Goal: Book appointment/travel/reservation

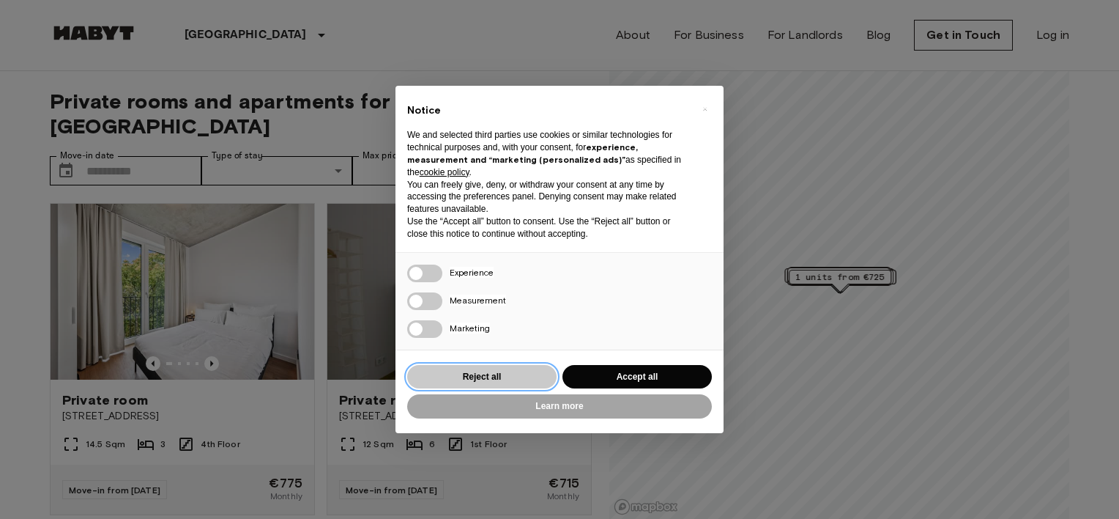
click at [492, 381] on button "Reject all" at bounding box center [481, 377] width 149 height 24
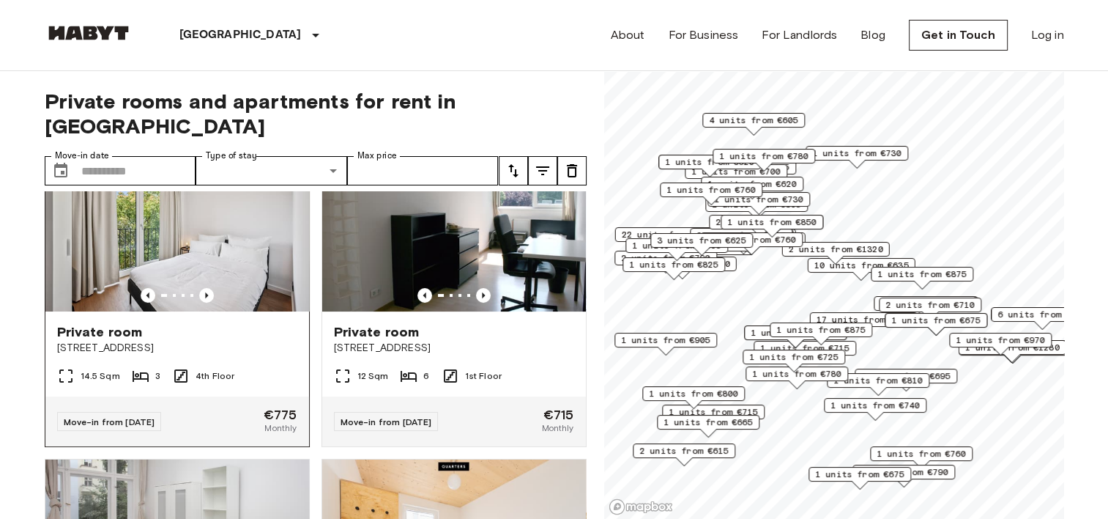
scroll to position [73, 0]
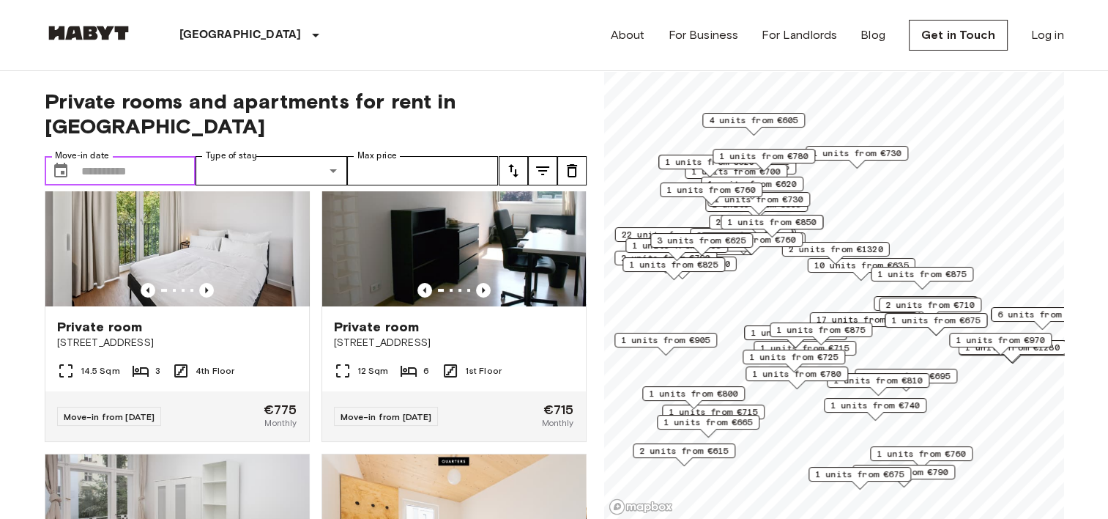
click at [168, 156] on input "Move-in date" at bounding box center [138, 170] width 115 height 29
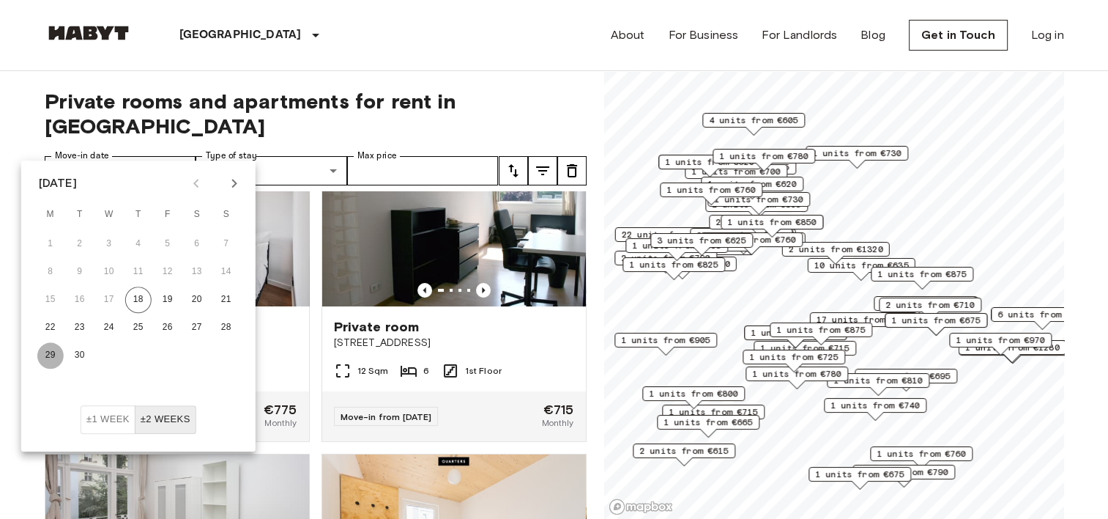
click at [62, 357] on button "29" at bounding box center [50, 355] width 26 height 26
type input "**********"
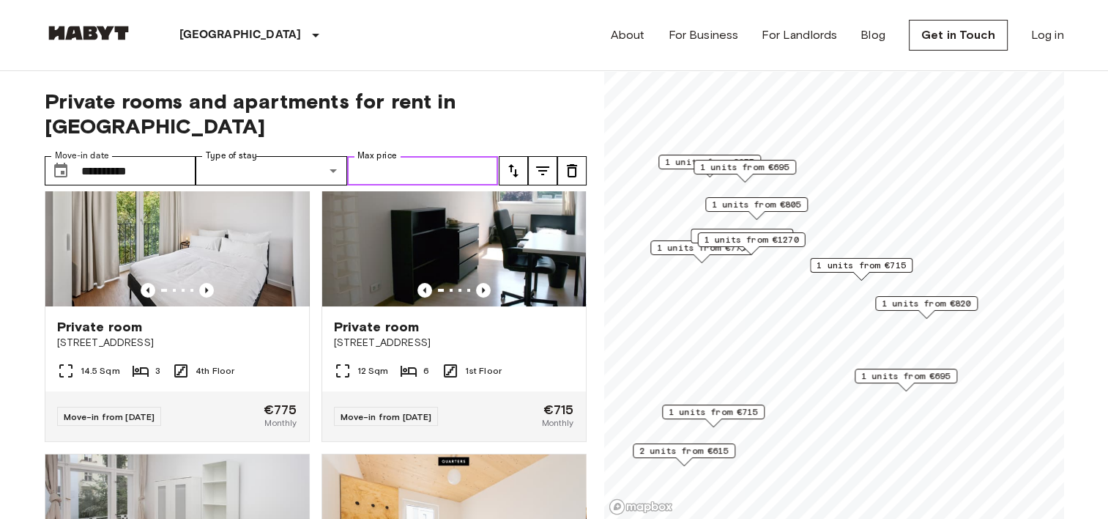
click at [469, 156] on input "Max price" at bounding box center [423, 170] width 152 height 29
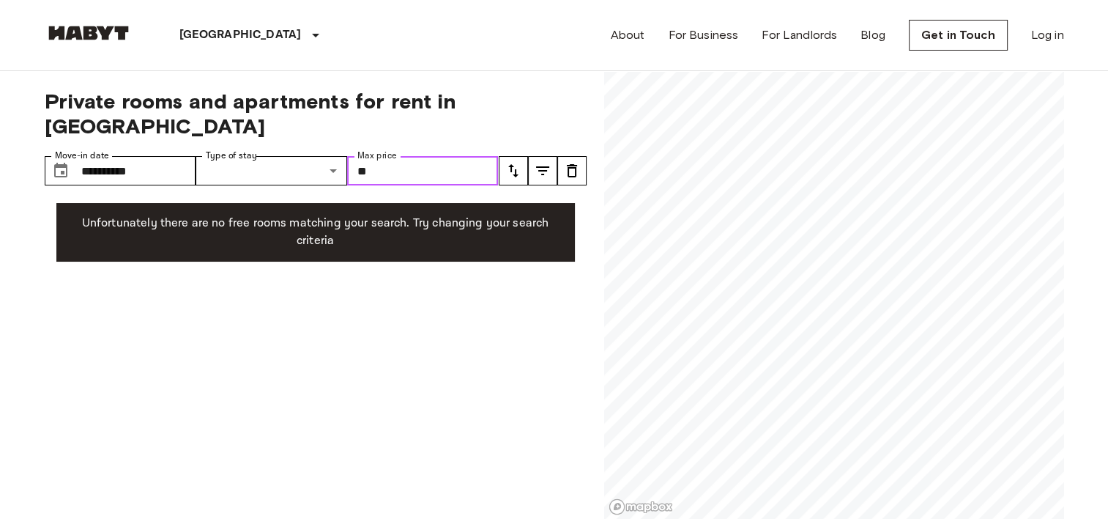
type input "*"
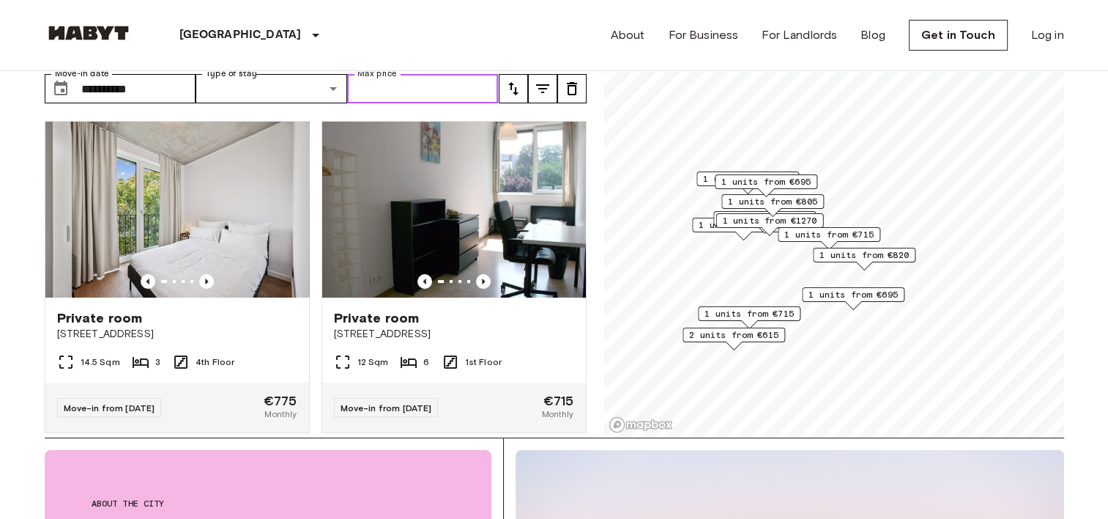
scroll to position [73, 0]
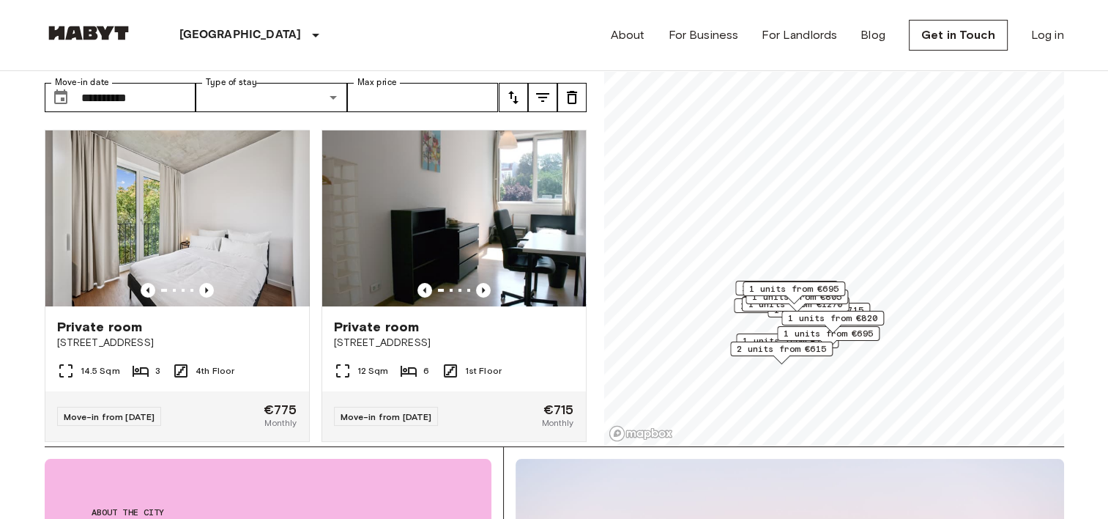
drag, startPoint x: 747, startPoint y: 336, endPoint x: 747, endPoint y: 345, distance: 8.8
click at [747, 345] on span "2 units from €615" at bounding box center [781, 348] width 89 height 13
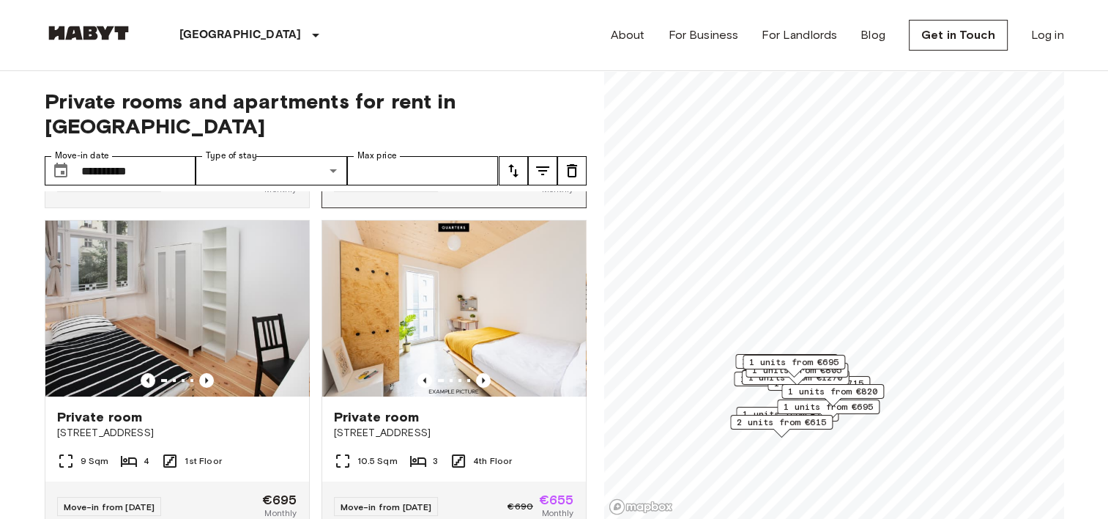
scroll to position [293, 0]
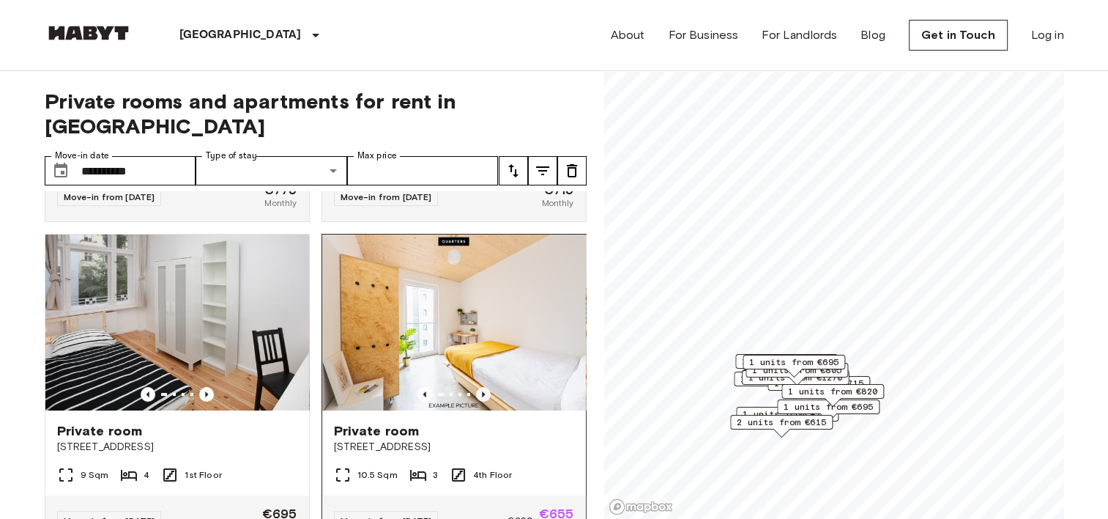
click at [476, 387] on icon "Previous image" at bounding box center [483, 394] width 15 height 15
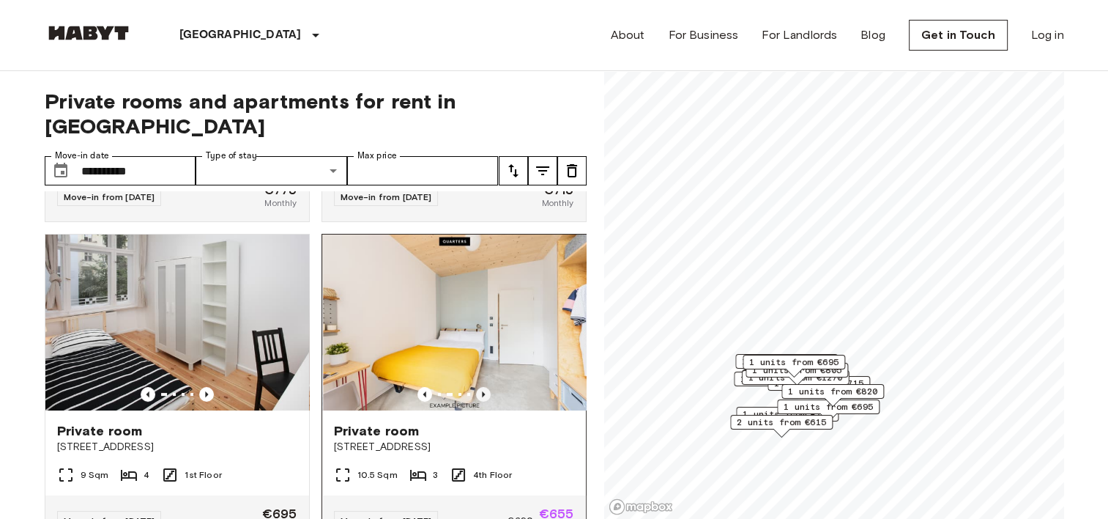
click at [476, 387] on icon "Previous image" at bounding box center [483, 394] width 15 height 15
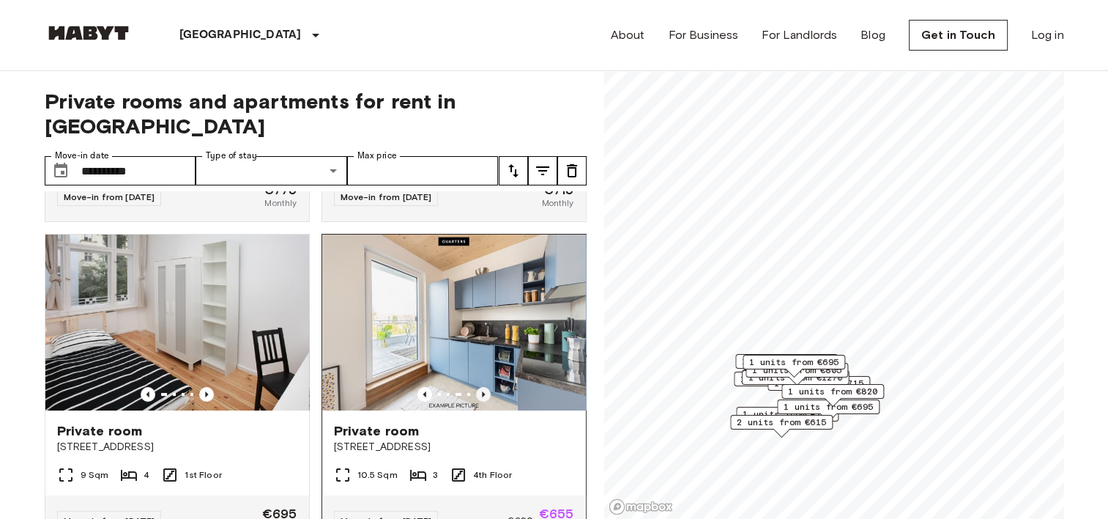
click at [476, 387] on icon "Previous image" at bounding box center [483, 394] width 15 height 15
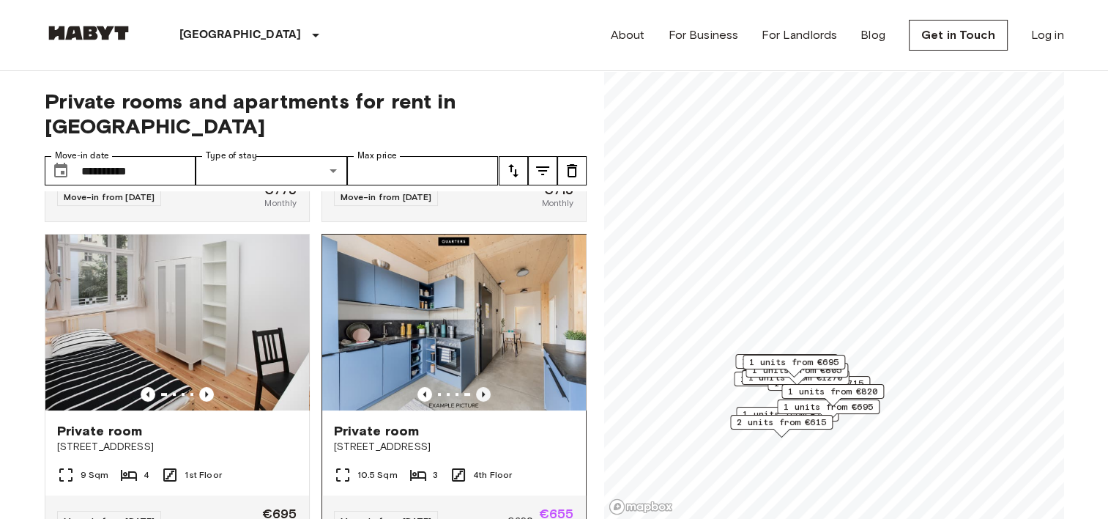
click at [476, 387] on icon "Previous image" at bounding box center [483, 394] width 15 height 15
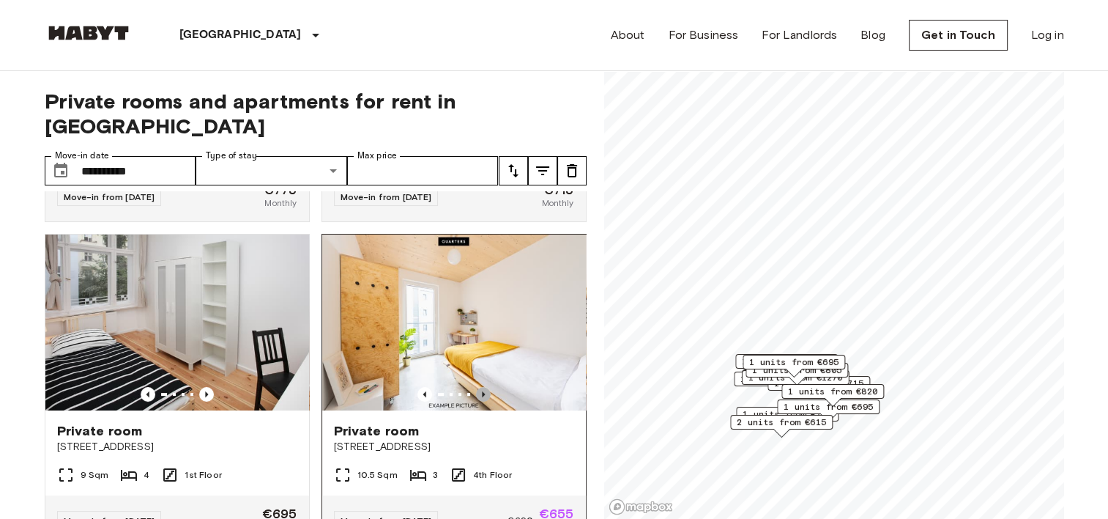
click at [476, 387] on icon "Previous image" at bounding box center [483, 394] width 15 height 15
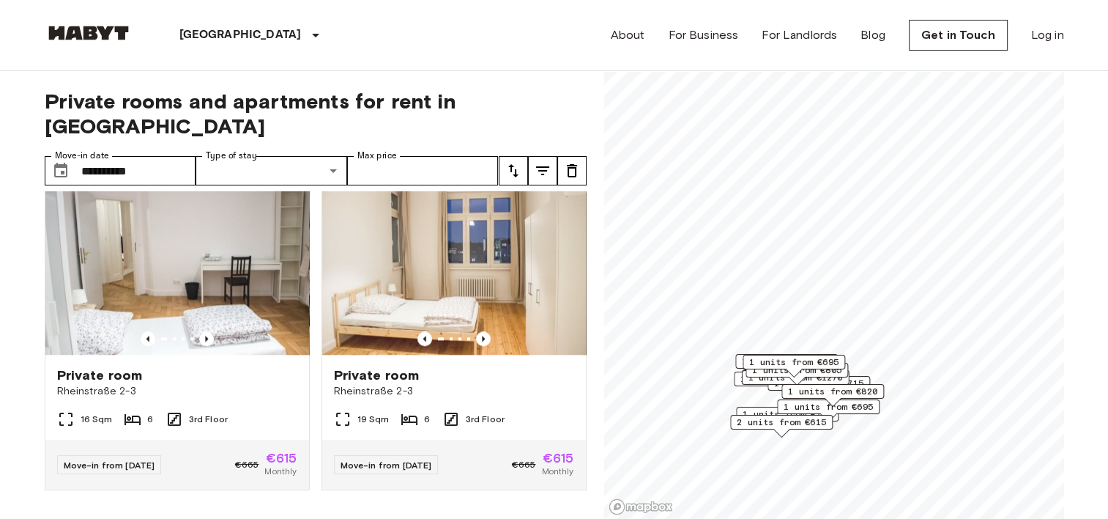
scroll to position [1673, 0]
click at [476, 331] on icon "Previous image" at bounding box center [483, 338] width 15 height 15
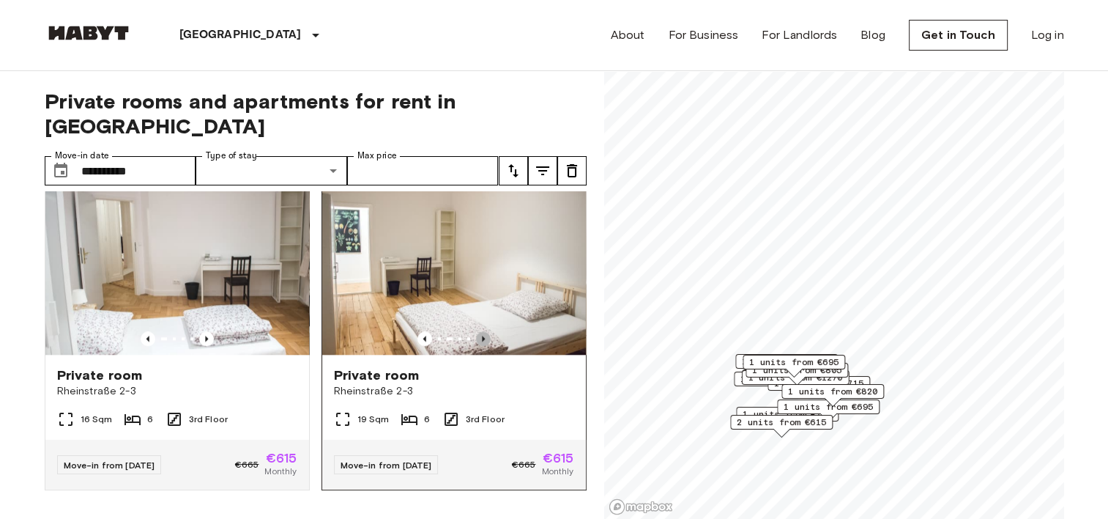
click at [476, 331] on icon "Previous image" at bounding box center [483, 338] width 15 height 15
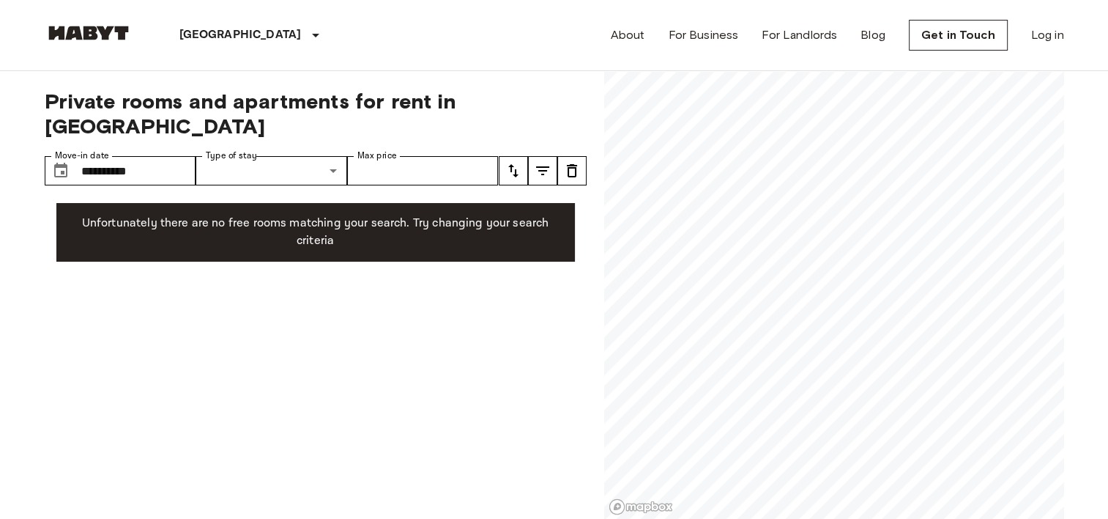
click at [71, 36] on img at bounding box center [89, 33] width 88 height 15
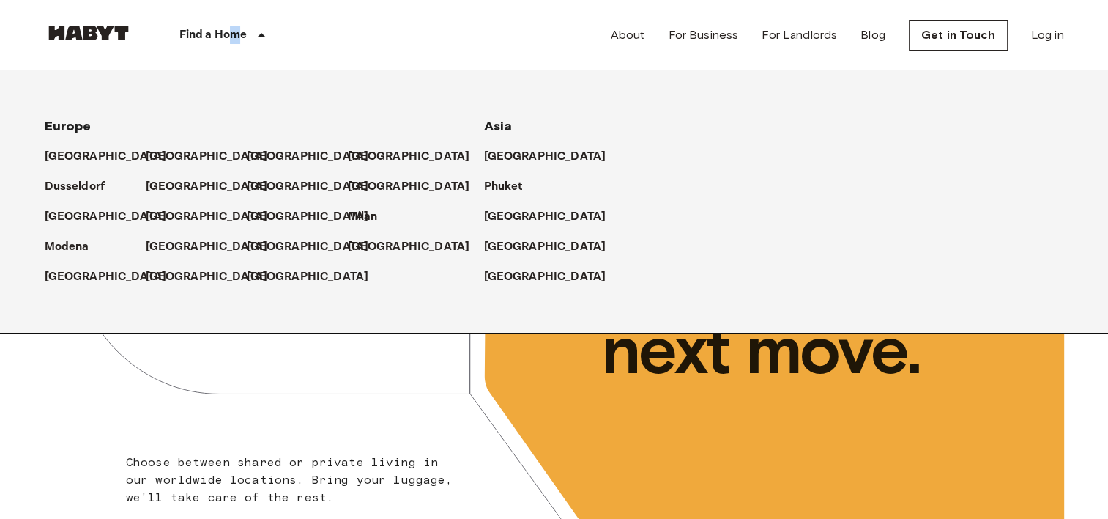
drag, startPoint x: 231, startPoint y: 24, endPoint x: 240, endPoint y: 42, distance: 20.3
click at [240, 42] on div "Find a Home" at bounding box center [225, 35] width 185 height 70
click at [171, 252] on p "[GEOGRAPHIC_DATA]" at bounding box center [210, 247] width 122 height 18
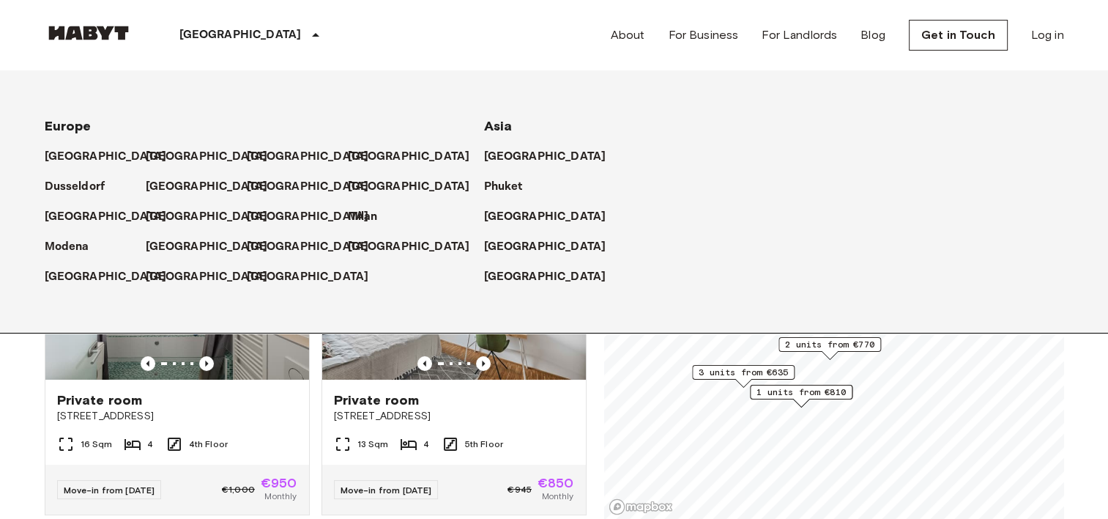
click at [778, 368] on span "3 units from €635" at bounding box center [743, 372] width 89 height 13
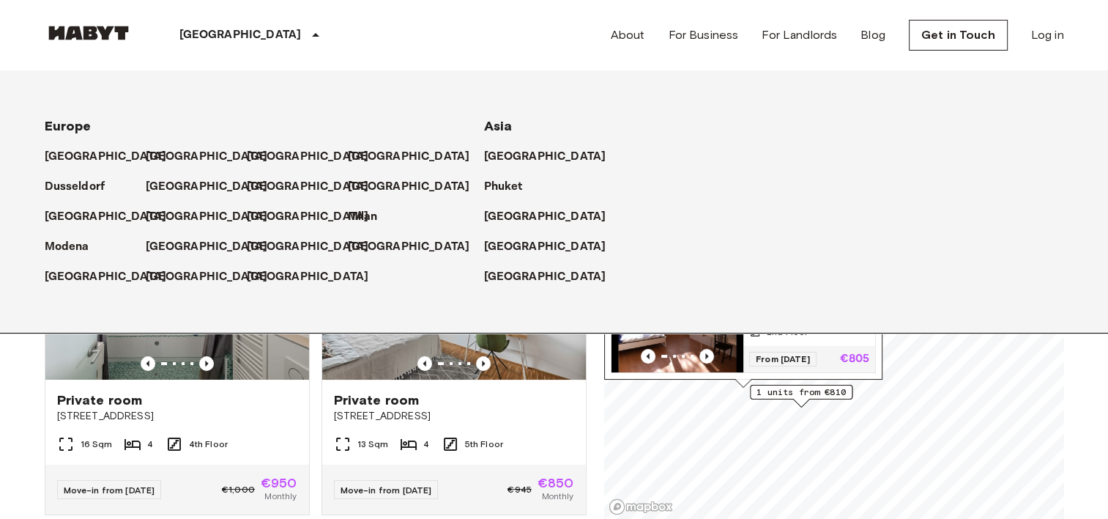
click at [194, 37] on p "[GEOGRAPHIC_DATA]" at bounding box center [240, 35] width 122 height 18
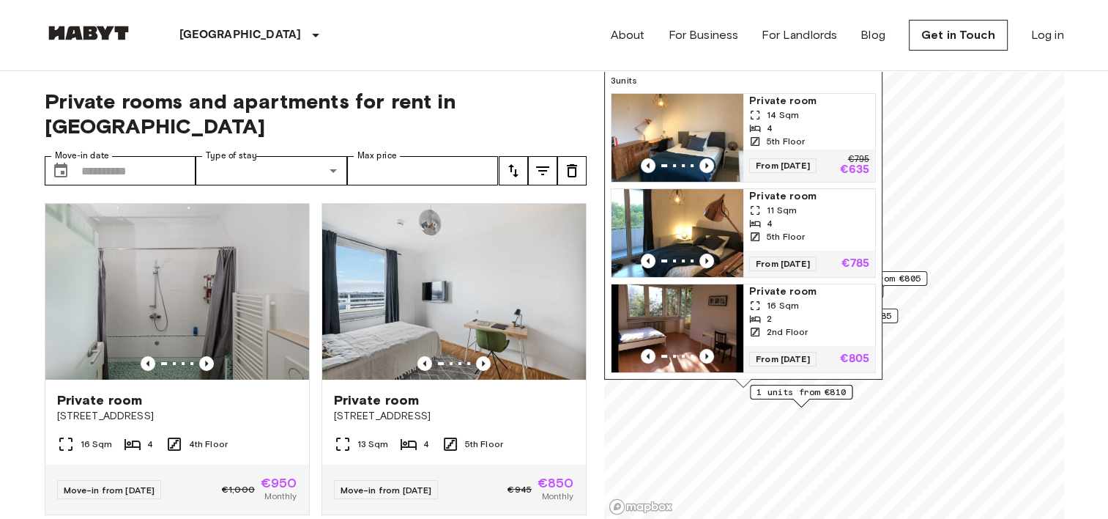
click at [759, 94] on span "Private room" at bounding box center [809, 101] width 120 height 15
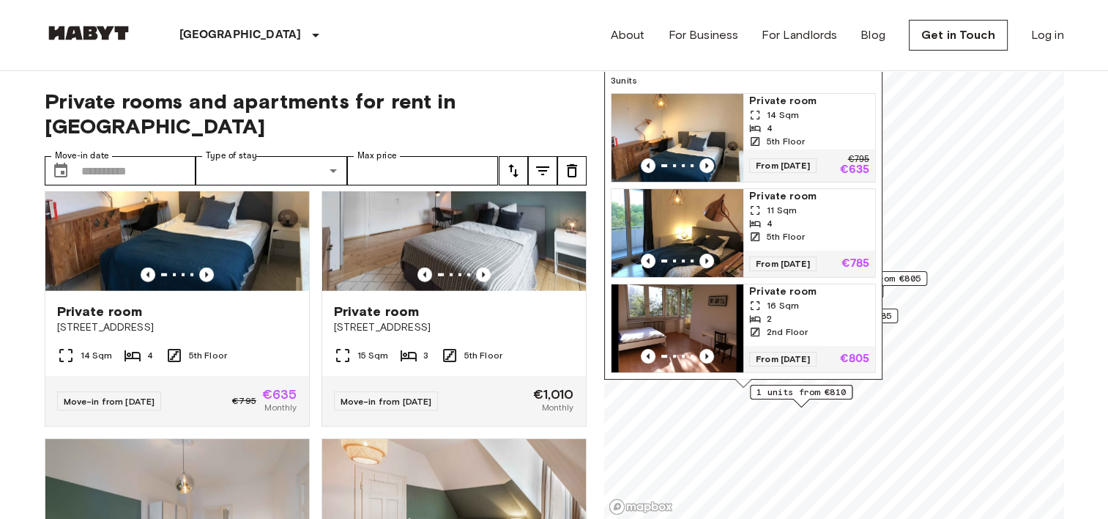
scroll to position [3584, 0]
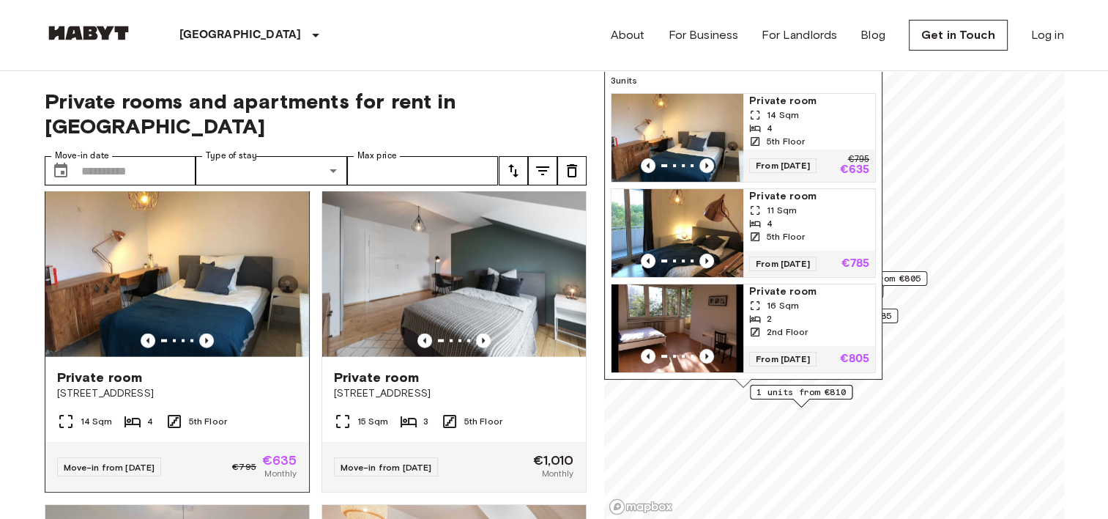
click at [285, 343] on img at bounding box center [177, 269] width 264 height 176
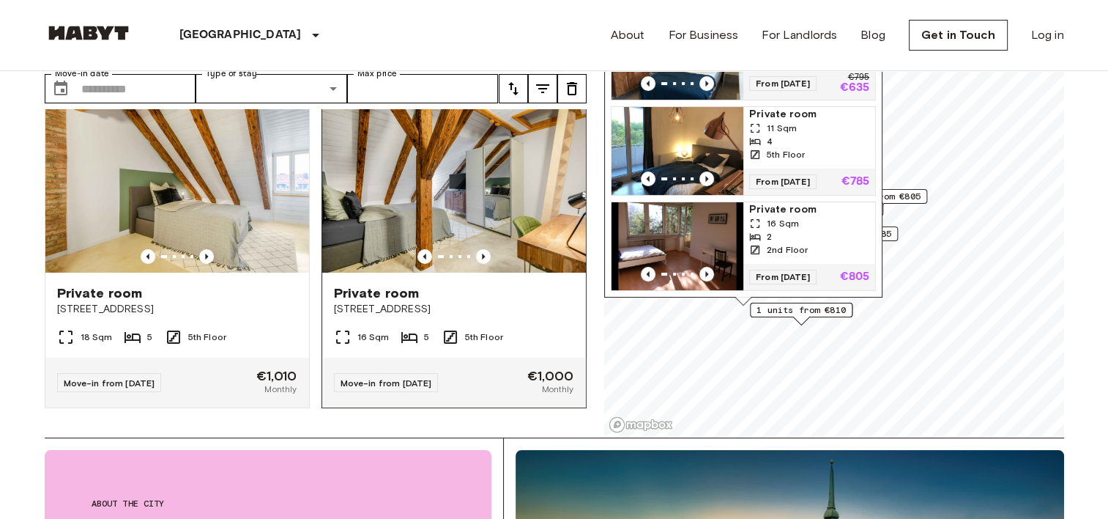
scroll to position [293, 0]
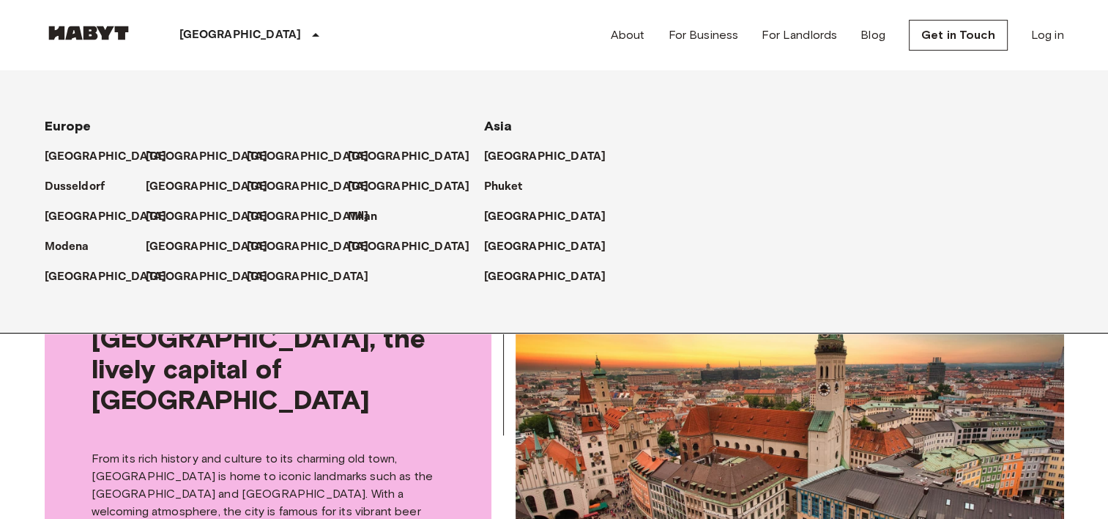
click at [307, 38] on icon at bounding box center [316, 35] width 18 height 18
click at [73, 281] on p "[GEOGRAPHIC_DATA]" at bounding box center [109, 277] width 122 height 18
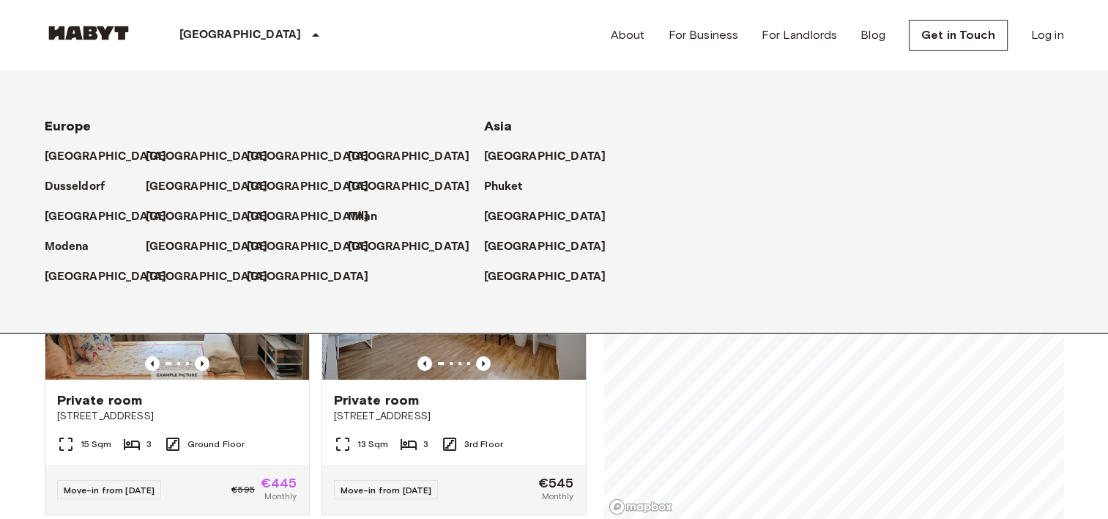
click at [258, 35] on div "[GEOGRAPHIC_DATA]" at bounding box center [253, 35] width 240 height 70
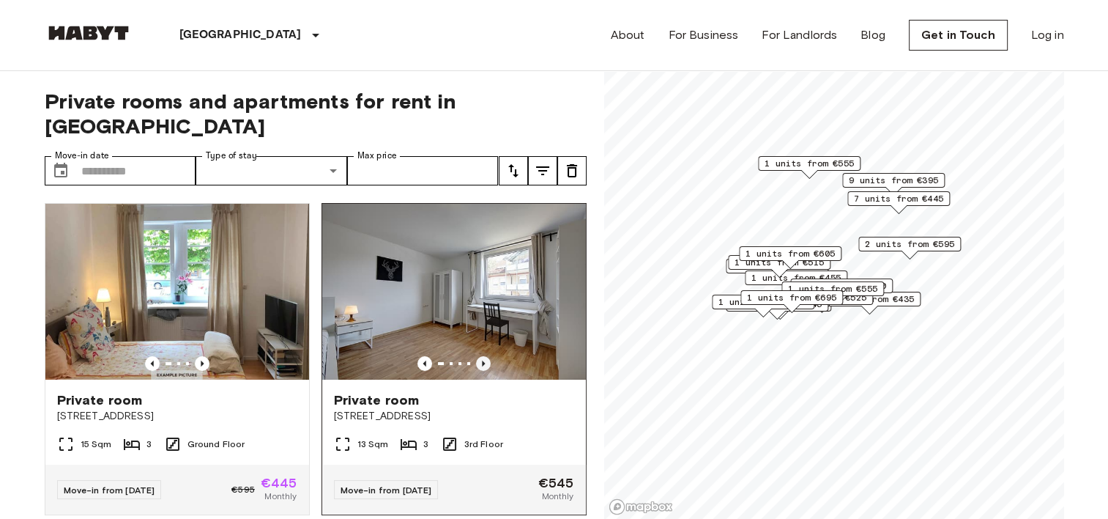
click at [478, 356] on icon "Previous image" at bounding box center [483, 363] width 15 height 15
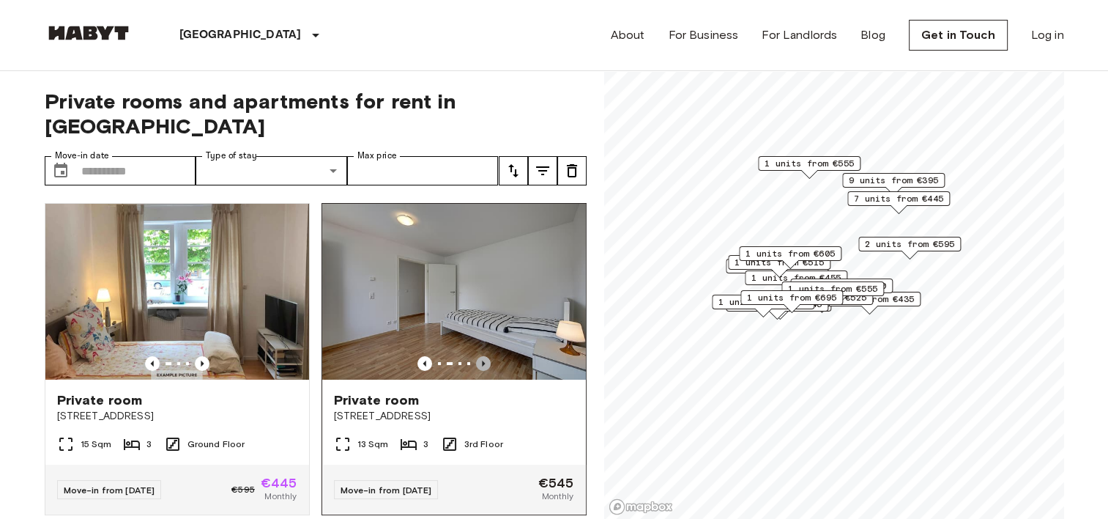
click at [478, 356] on icon "Previous image" at bounding box center [483, 363] width 15 height 15
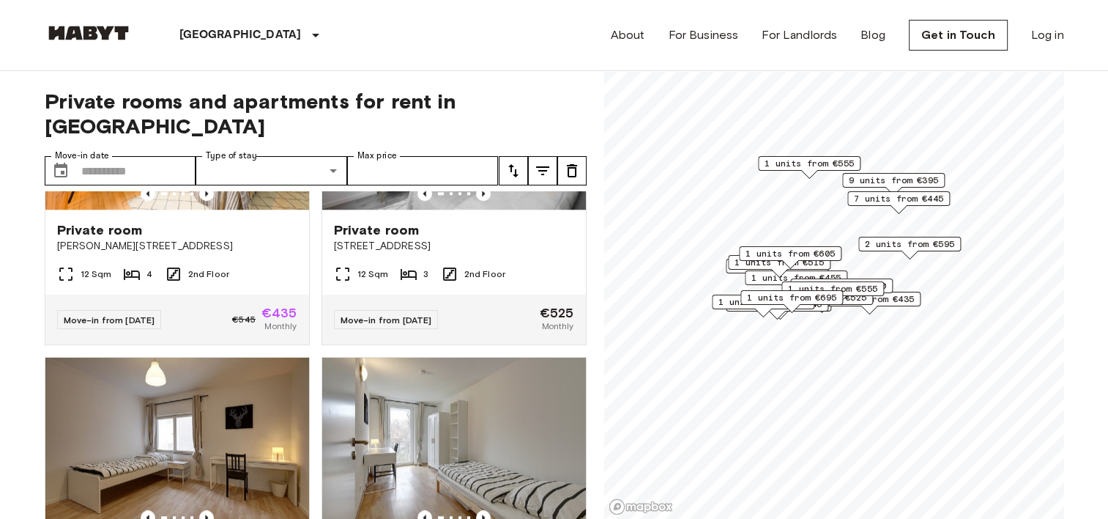
scroll to position [1905, 0]
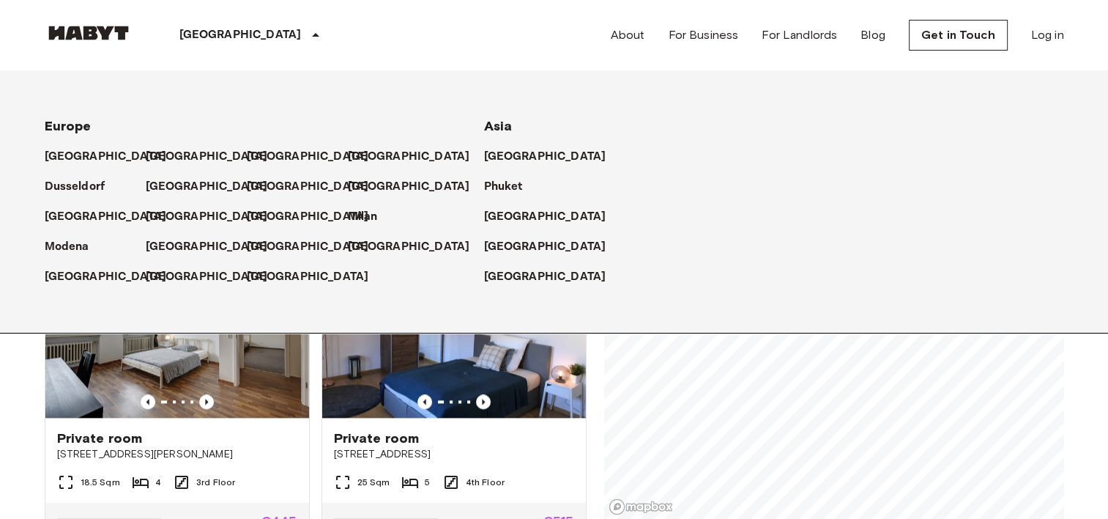
click at [307, 41] on icon at bounding box center [316, 35] width 18 height 18
click at [375, 156] on p "[GEOGRAPHIC_DATA]" at bounding box center [412, 157] width 122 height 18
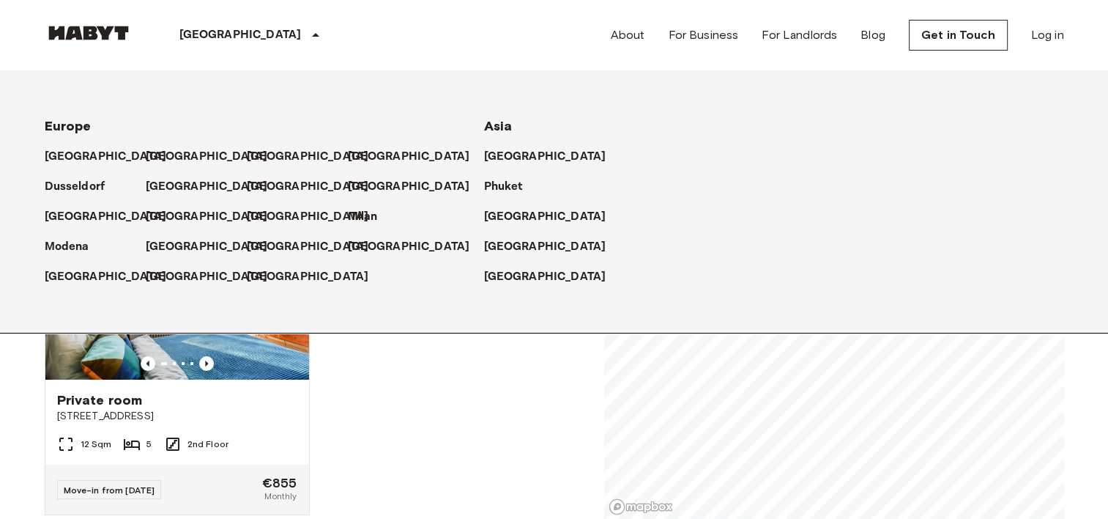
click at [388, 408] on div "Private room Rennebergstraße 5 12 Sqm 5 2nd Floor Move-in from 04 Jan 26 €855 M…" at bounding box center [310, 355] width 554 height 328
click at [213, 42] on p "[GEOGRAPHIC_DATA]" at bounding box center [240, 35] width 122 height 18
click at [222, 29] on p "[GEOGRAPHIC_DATA]" at bounding box center [240, 35] width 122 height 18
click at [177, 190] on p "[GEOGRAPHIC_DATA]" at bounding box center [210, 187] width 122 height 18
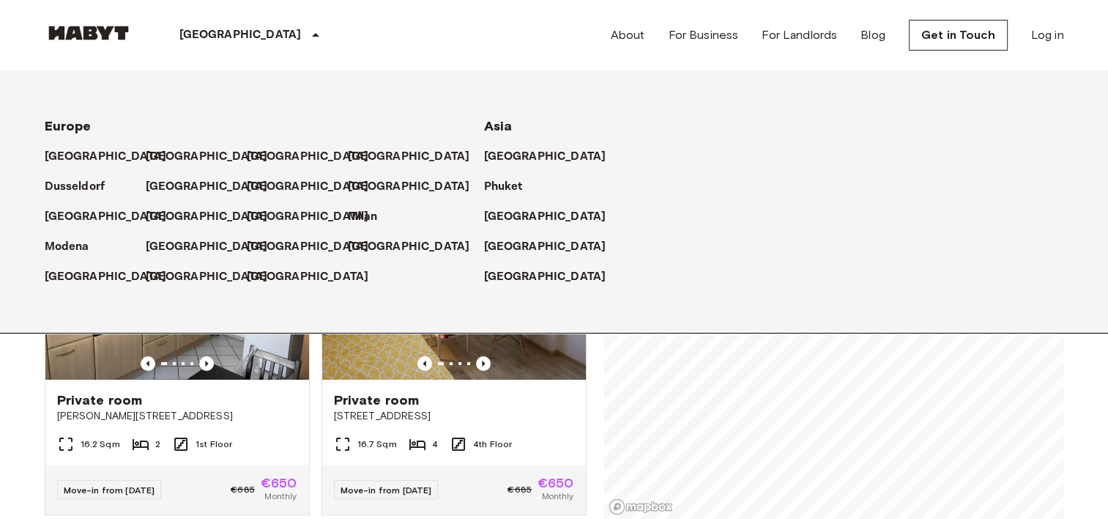
click at [225, 39] on p "[GEOGRAPHIC_DATA]" at bounding box center [240, 35] width 122 height 18
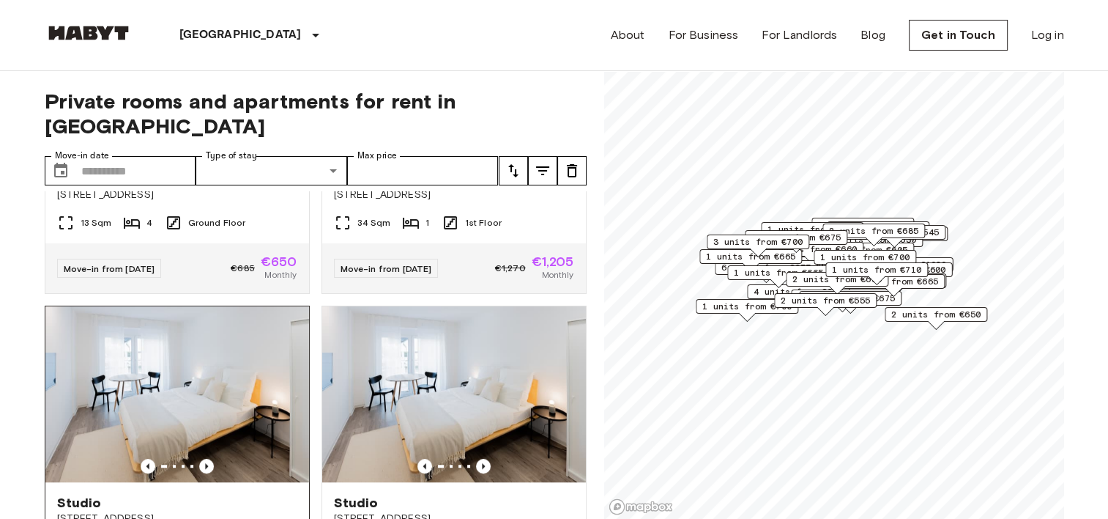
scroll to position [1026, 0]
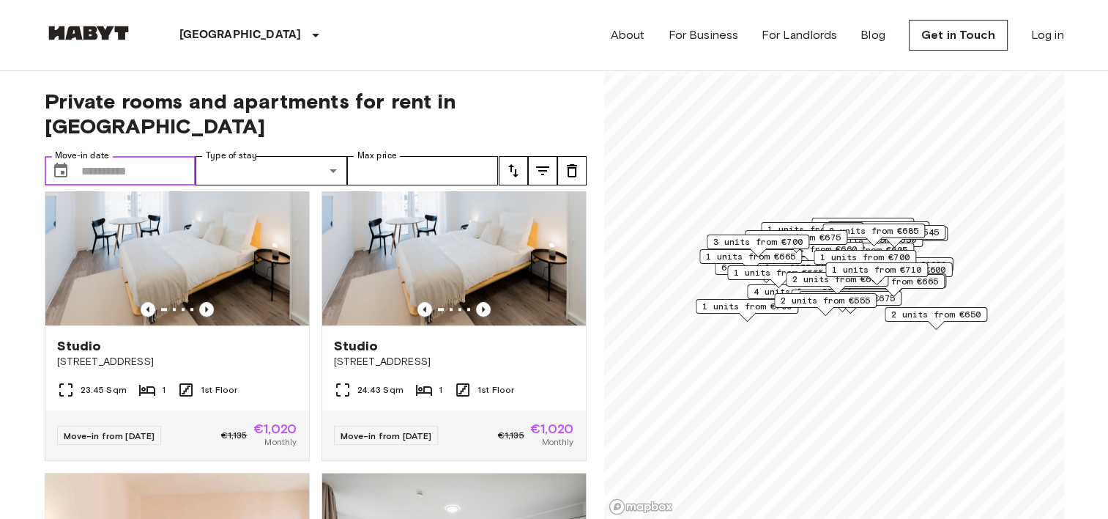
click at [133, 156] on input "Move-in date" at bounding box center [138, 170] width 115 height 29
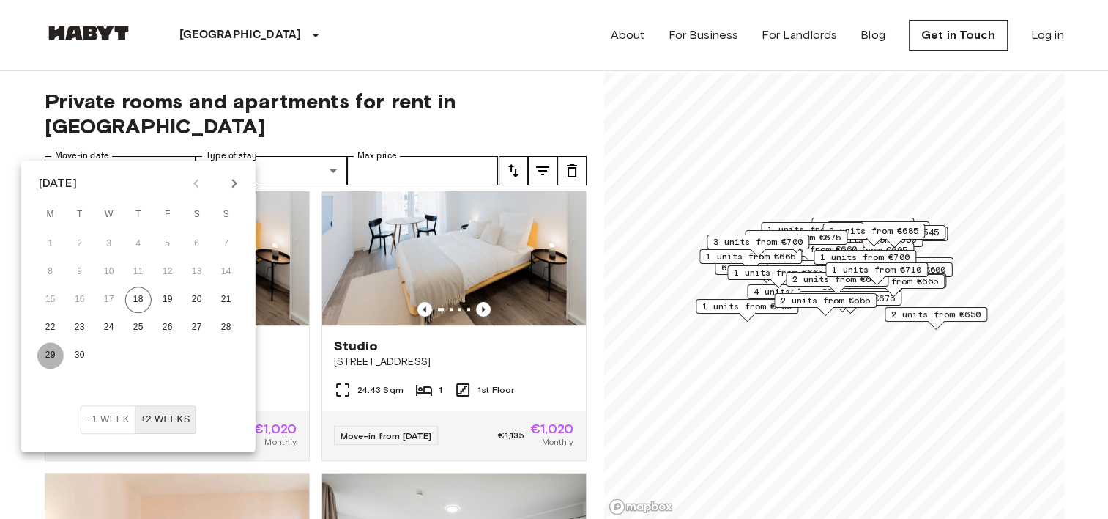
click at [59, 346] on button "29" at bounding box center [50, 355] width 26 height 26
type input "**********"
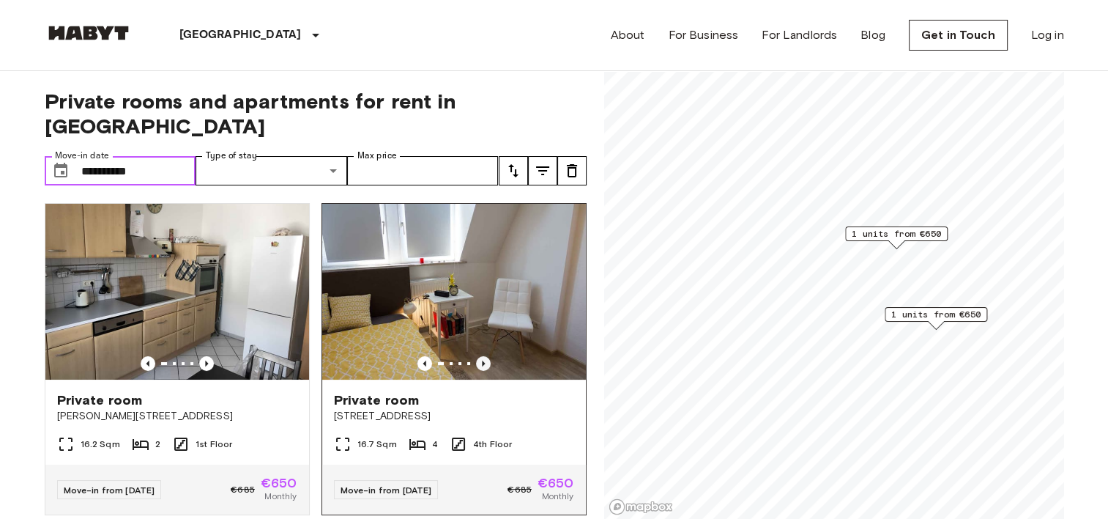
click at [476, 356] on icon "Previous image" at bounding box center [483, 363] width 15 height 15
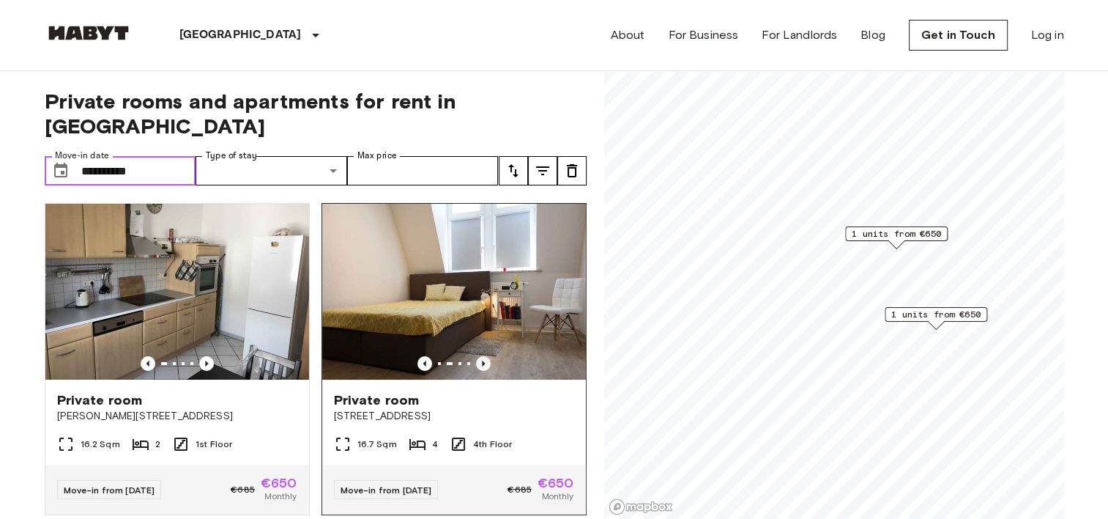
click at [476, 356] on icon "Previous image" at bounding box center [483, 363] width 15 height 15
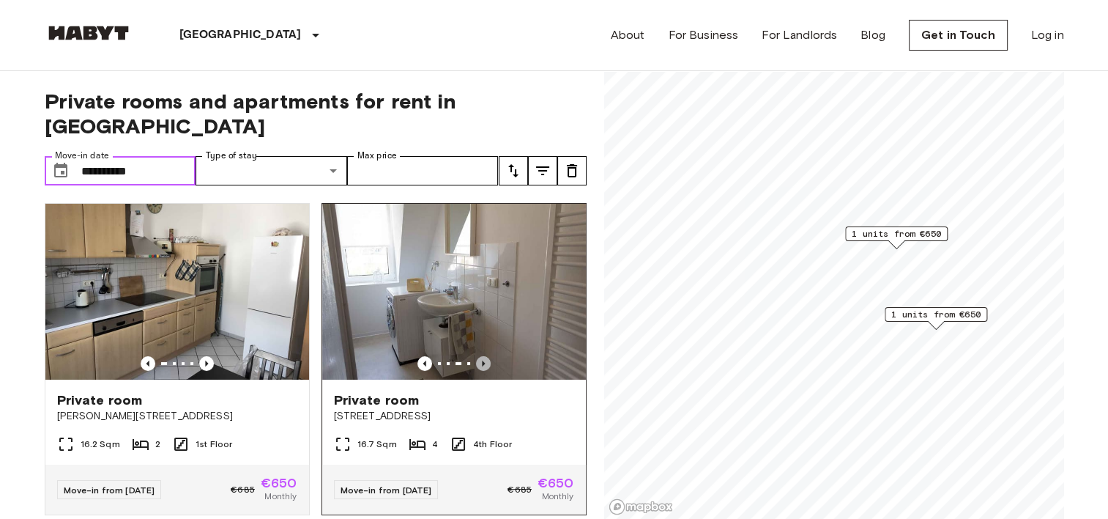
click at [476, 356] on icon "Previous image" at bounding box center [483, 363] width 15 height 15
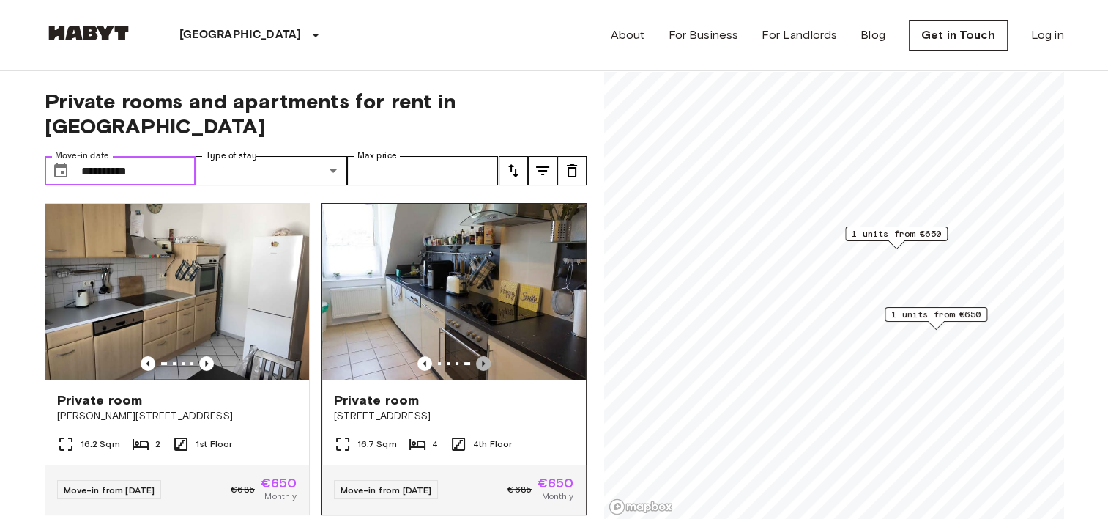
click at [476, 356] on icon "Previous image" at bounding box center [483, 363] width 15 height 15
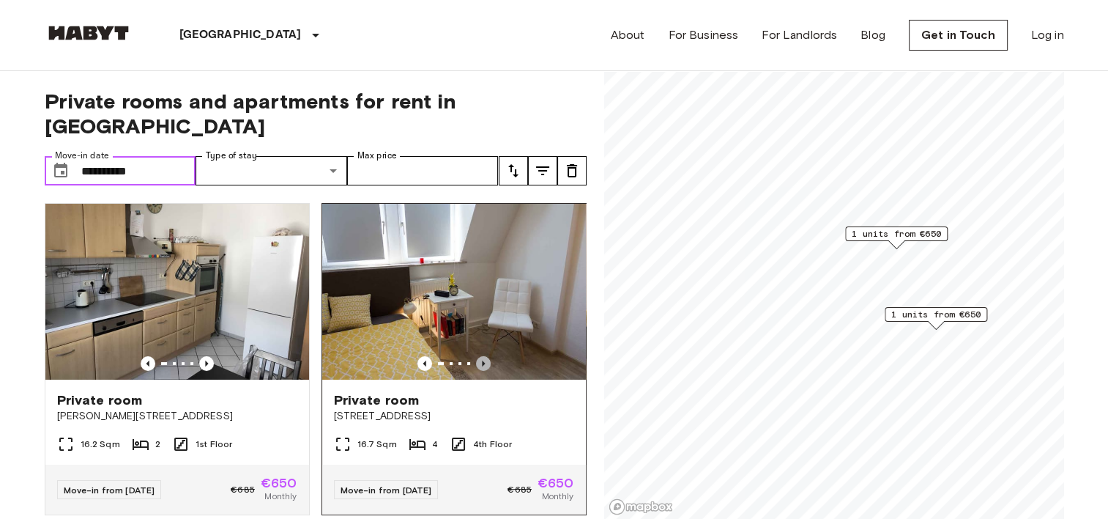
click at [476, 356] on icon "Previous image" at bounding box center [483, 363] width 15 height 15
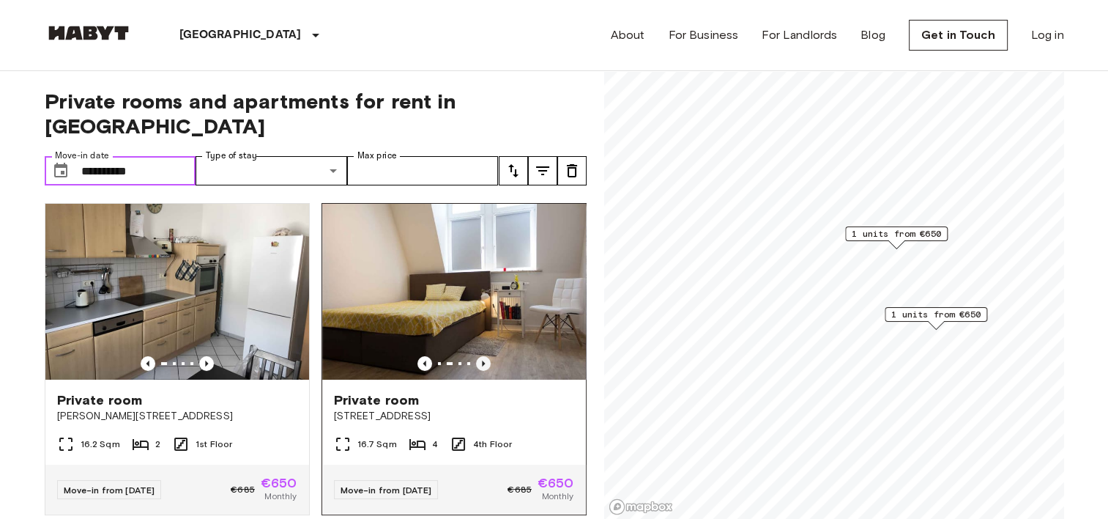
click at [476, 356] on icon "Previous image" at bounding box center [483, 363] width 15 height 15
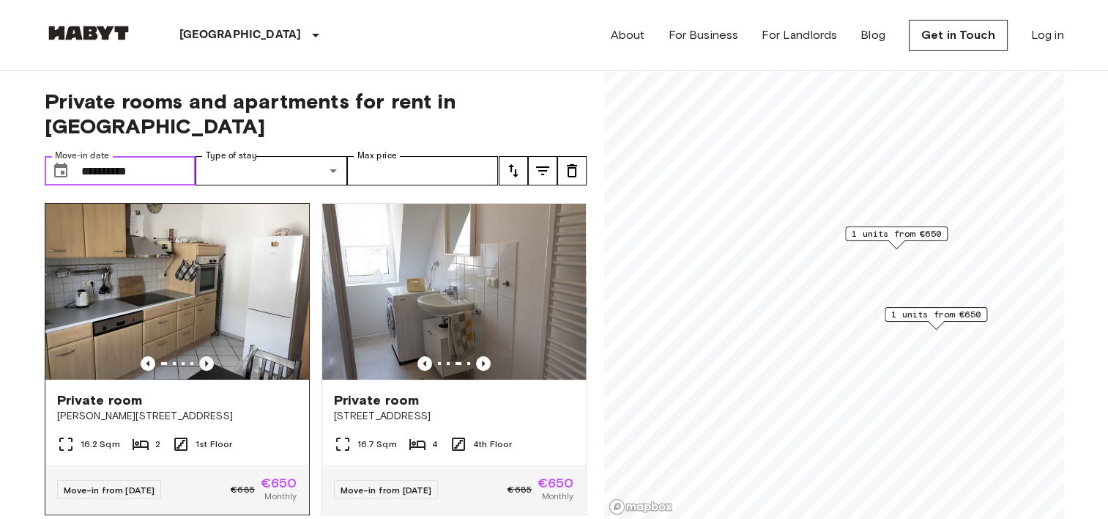
click at [199, 356] on icon "Previous image" at bounding box center [206, 363] width 15 height 15
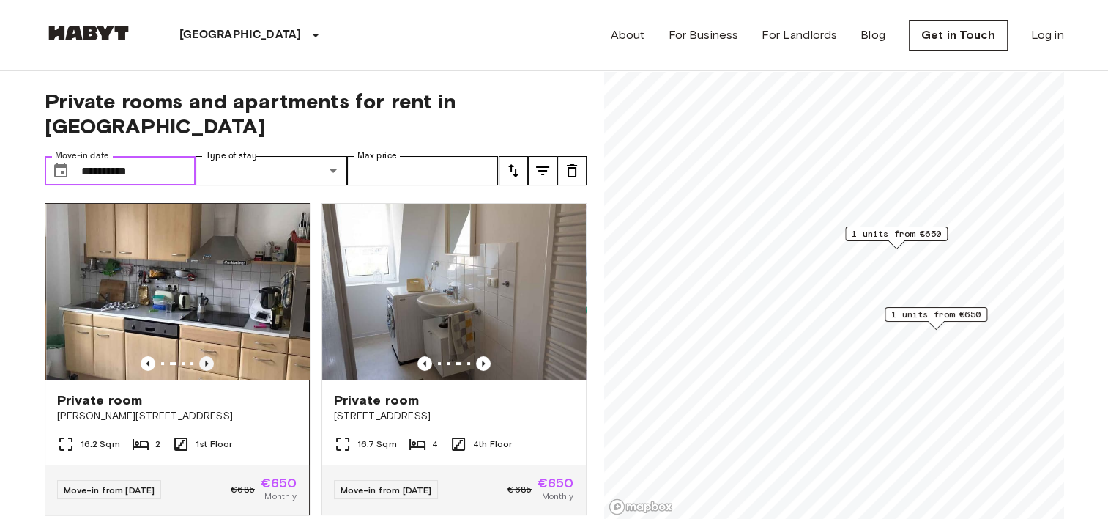
click at [199, 356] on icon "Previous image" at bounding box center [206, 363] width 15 height 15
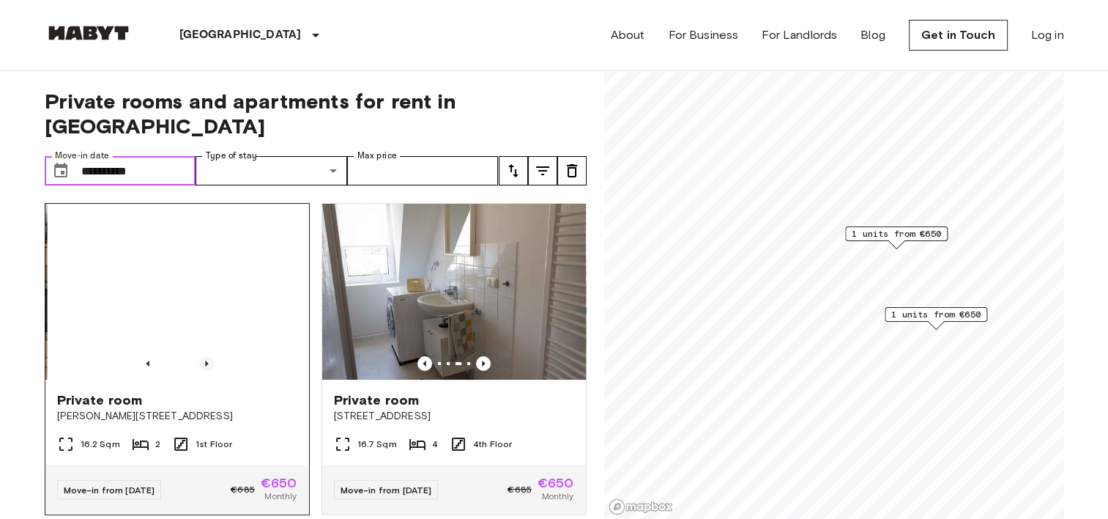
click at [199, 356] on icon "Previous image" at bounding box center [206, 363] width 15 height 15
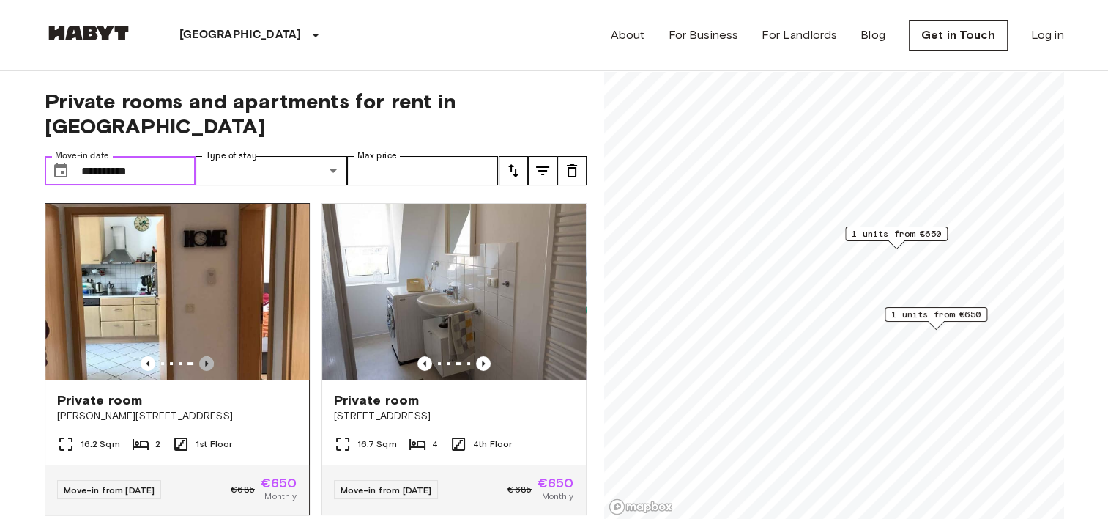
click at [199, 356] on icon "Previous image" at bounding box center [206, 363] width 15 height 15
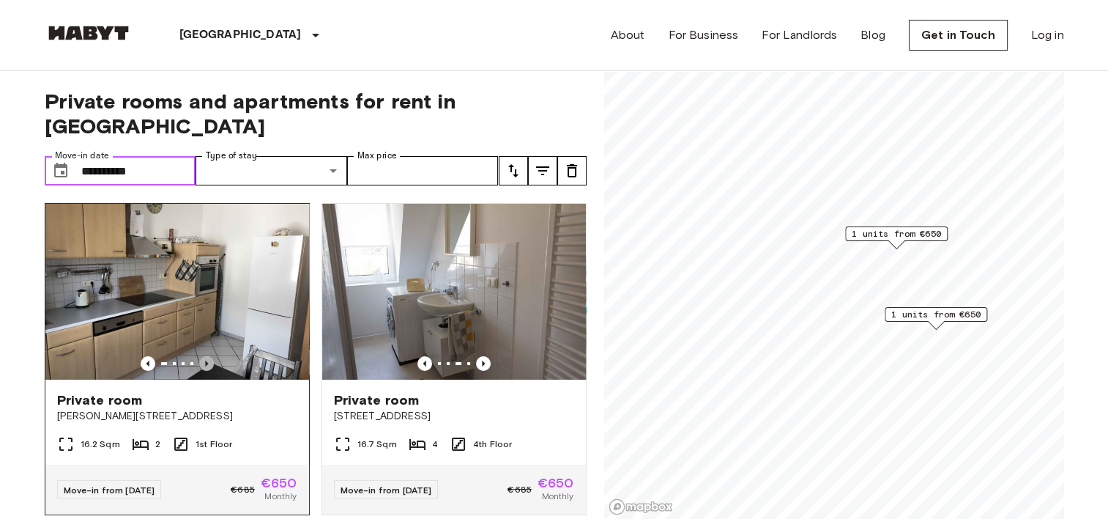
click at [199, 356] on icon "Previous image" at bounding box center [206, 363] width 15 height 15
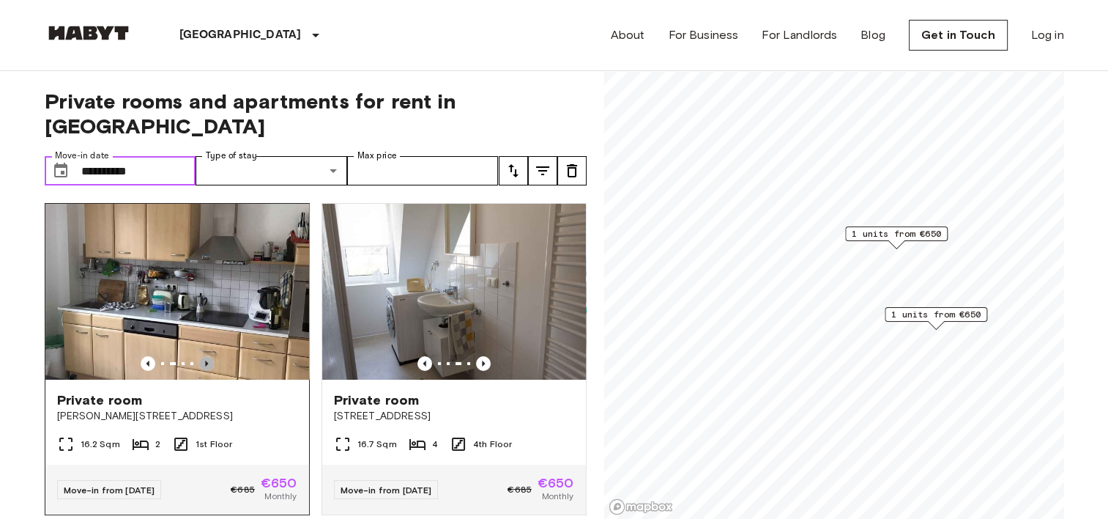
click at [199, 356] on icon "Previous image" at bounding box center [206, 363] width 15 height 15
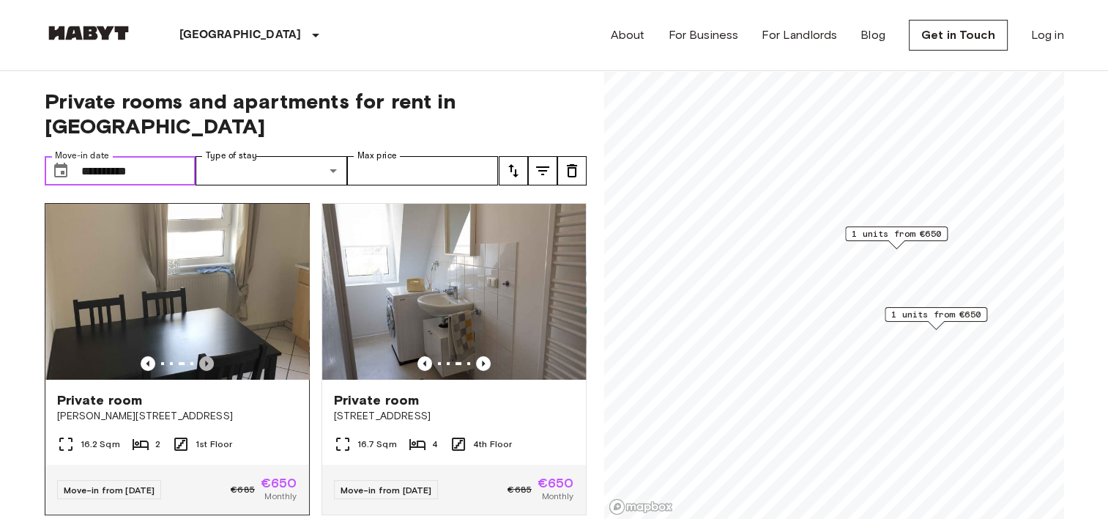
click at [199, 356] on icon "Previous image" at bounding box center [206, 363] width 15 height 15
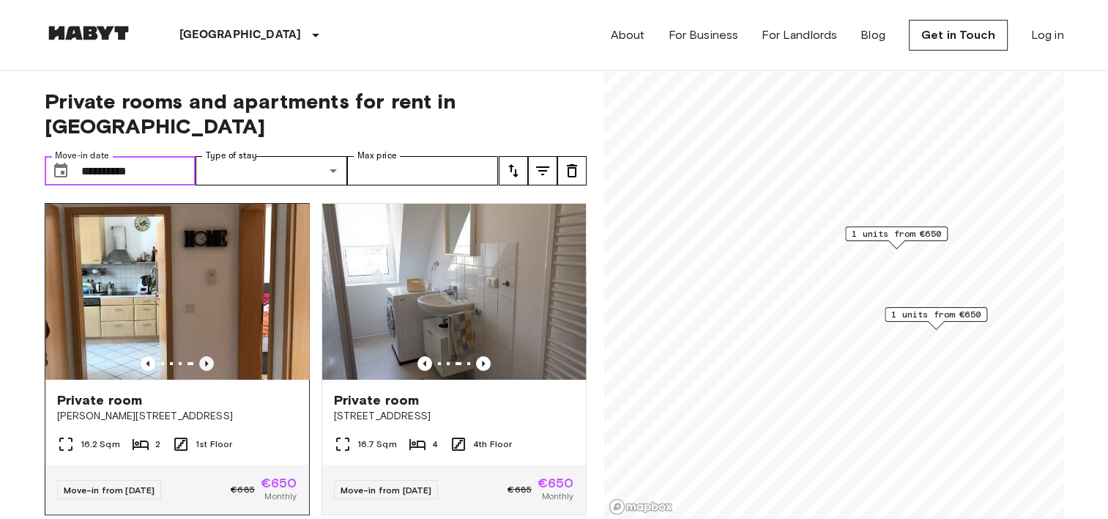
click at [199, 356] on icon "Previous image" at bounding box center [206, 363] width 15 height 15
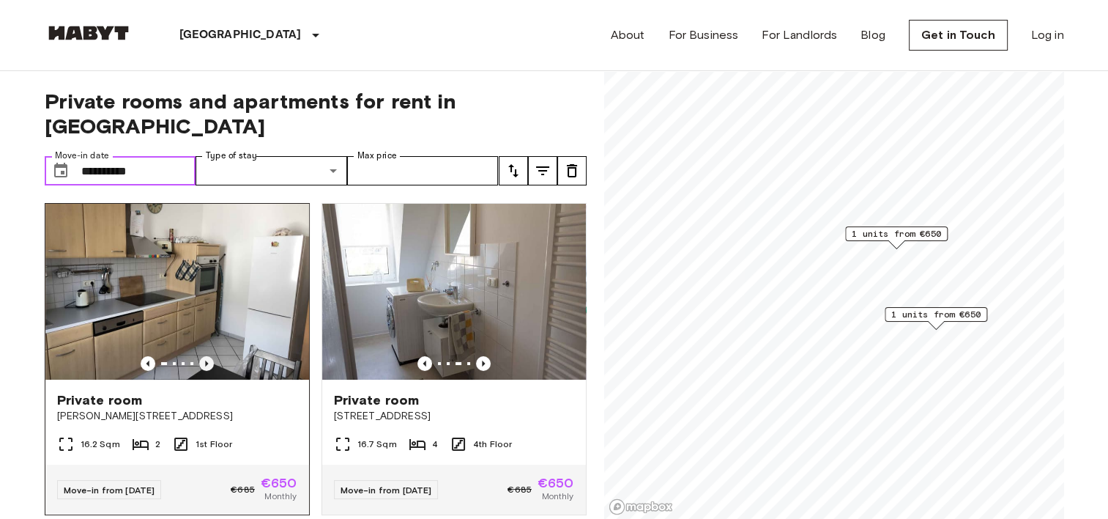
click at [199, 356] on icon "Previous image" at bounding box center [206, 363] width 15 height 15
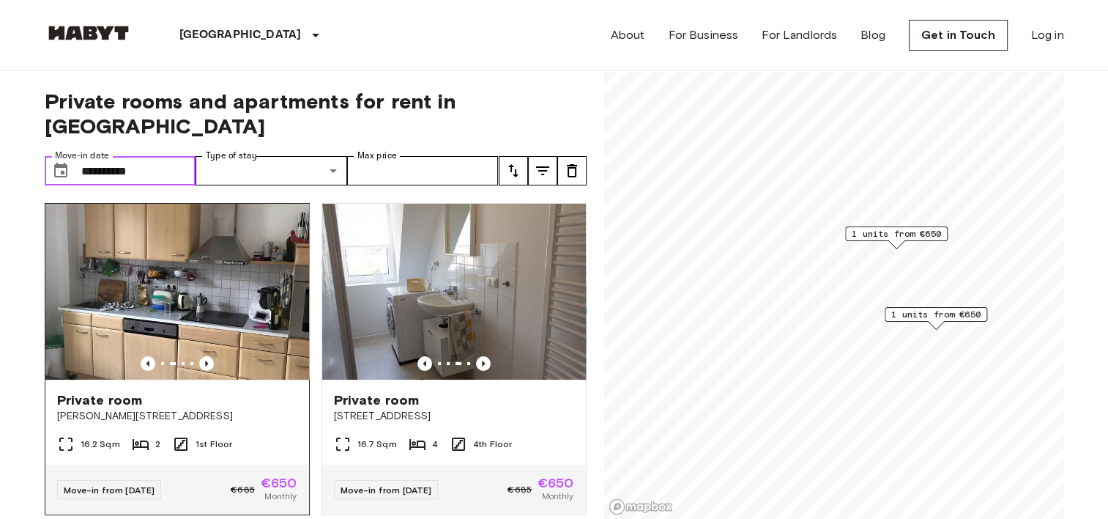
click at [212, 267] on img at bounding box center [177, 292] width 264 height 176
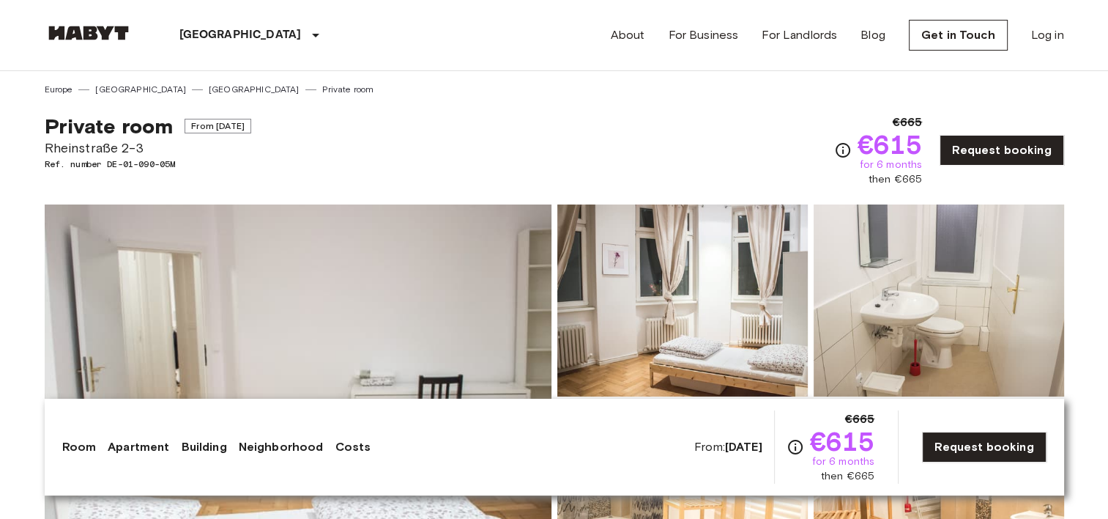
click at [425, 312] on img at bounding box center [298, 399] width 507 height 390
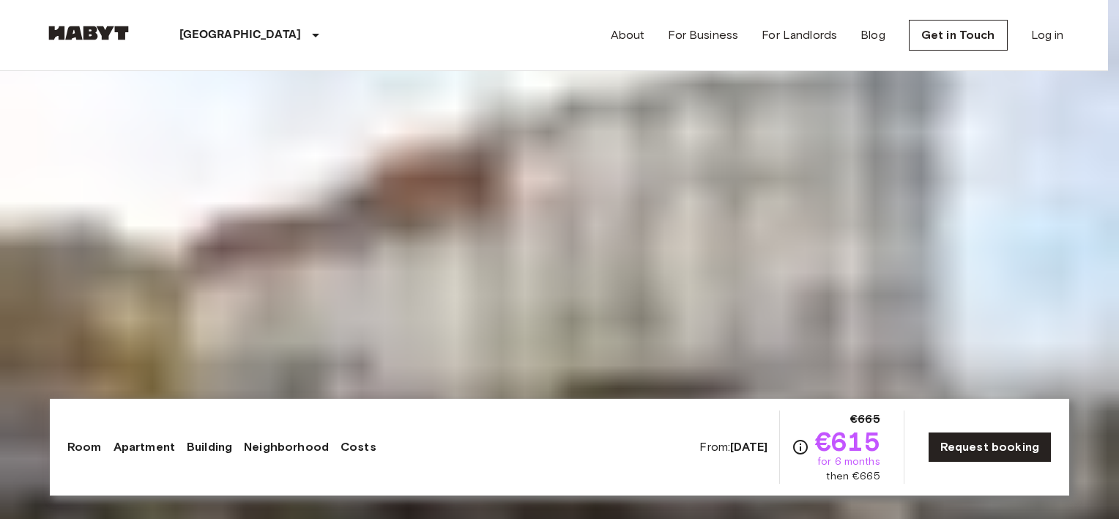
drag, startPoint x: 876, startPoint y: 261, endPoint x: 481, endPoint y: 299, distance: 396.7
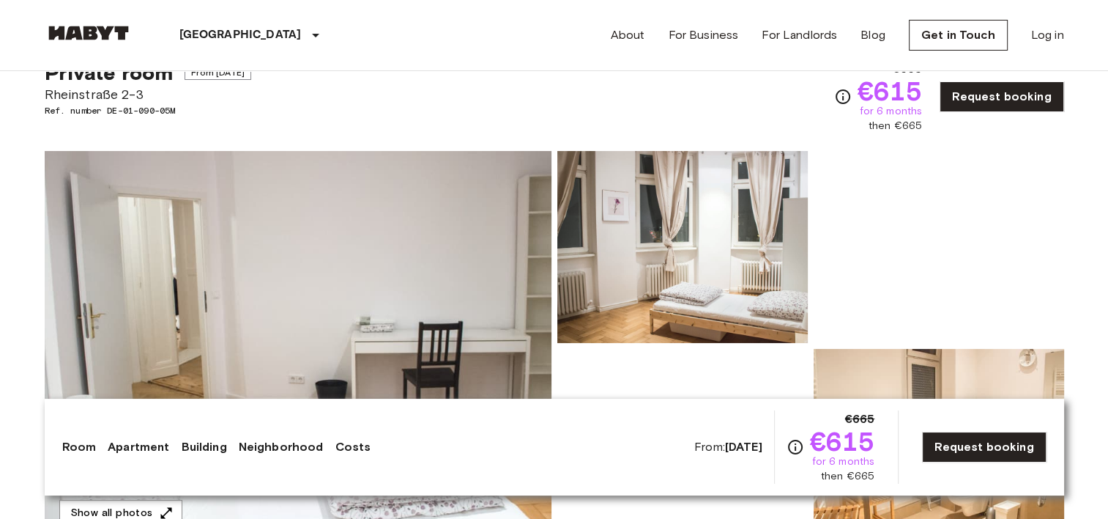
scroll to position [220, 0]
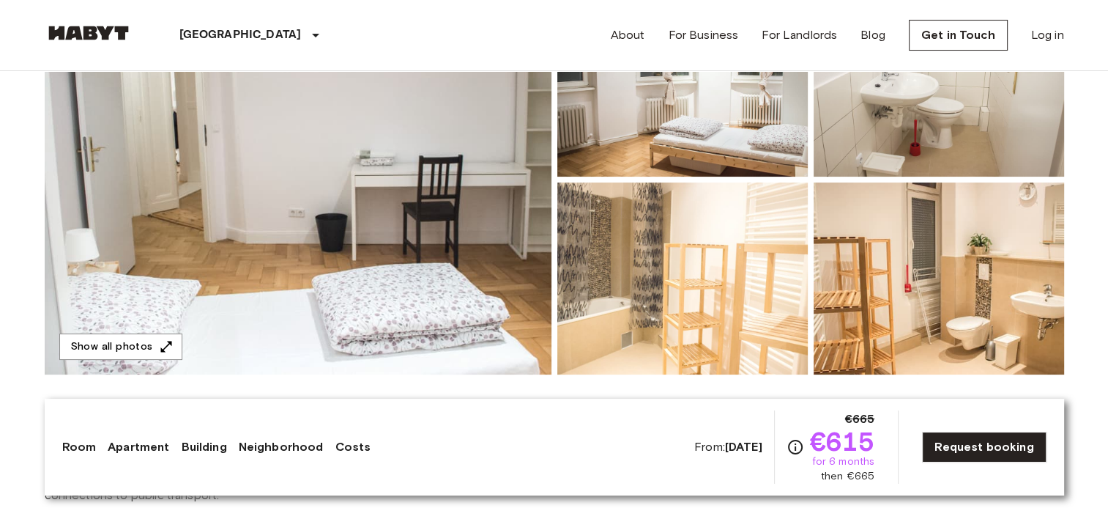
click at [659, 149] on img at bounding box center [682, 81] width 251 height 192
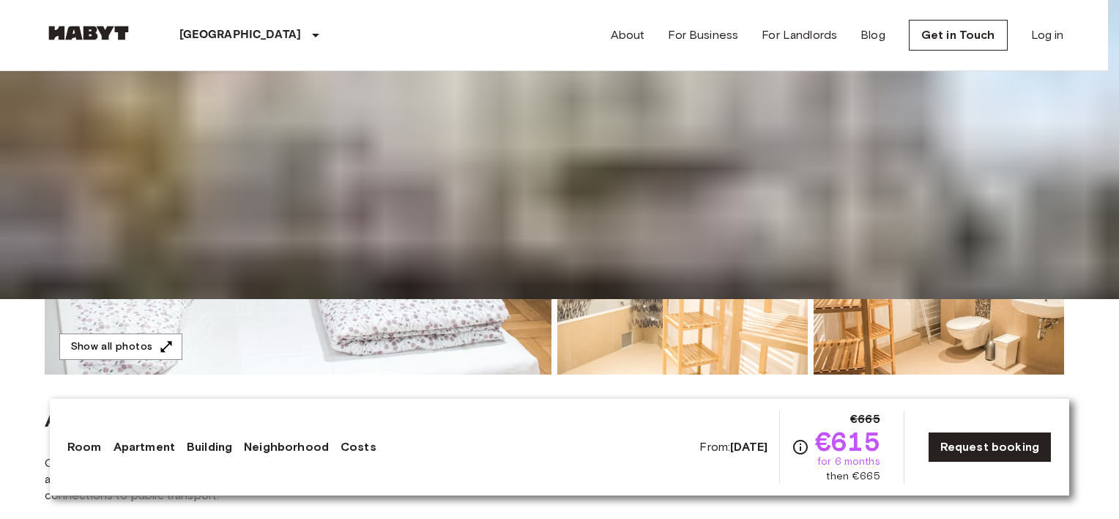
drag, startPoint x: 993, startPoint y: 248, endPoint x: 533, endPoint y: 270, distance: 460.5
drag, startPoint x: 648, startPoint y: 283, endPoint x: 372, endPoint y: 283, distance: 275.4
drag, startPoint x: 577, startPoint y: 297, endPoint x: 378, endPoint y: 314, distance: 199.9
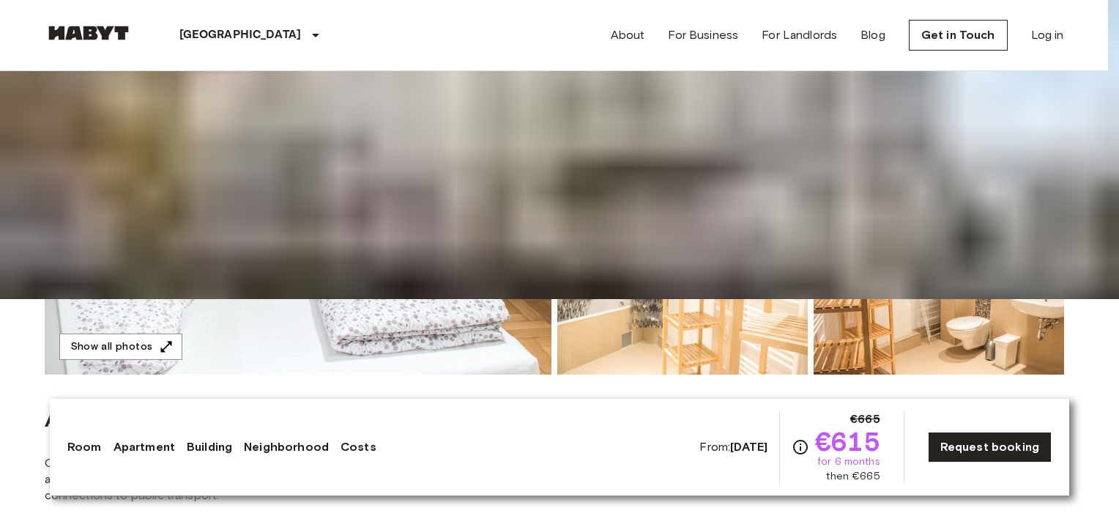
drag, startPoint x: 542, startPoint y: 296, endPoint x: 932, endPoint y: 238, distance: 394.0
drag, startPoint x: 776, startPoint y: 291, endPoint x: 481, endPoint y: 325, distance: 297.1
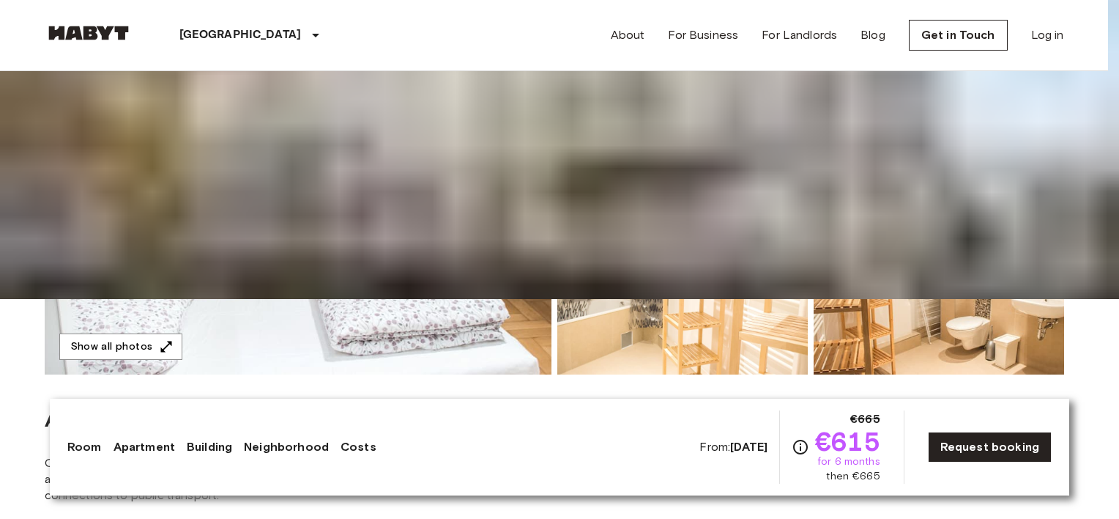
drag, startPoint x: 621, startPoint y: 306, endPoint x: 374, endPoint y: 330, distance: 248.8
drag, startPoint x: 598, startPoint y: 331, endPoint x: 472, endPoint y: 333, distance: 126.7
drag, startPoint x: 549, startPoint y: 241, endPoint x: 406, endPoint y: 237, distance: 143.6
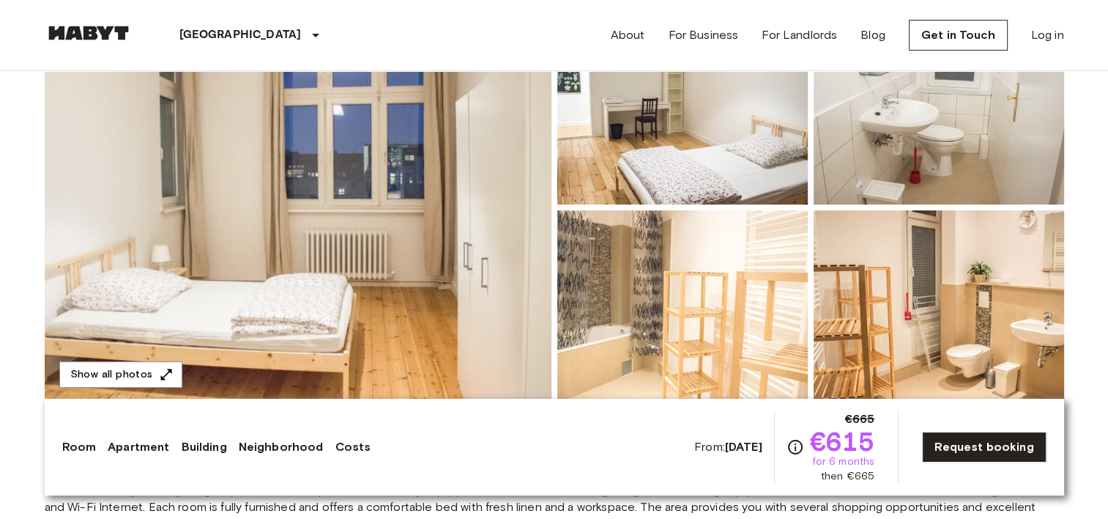
scroll to position [220, 0]
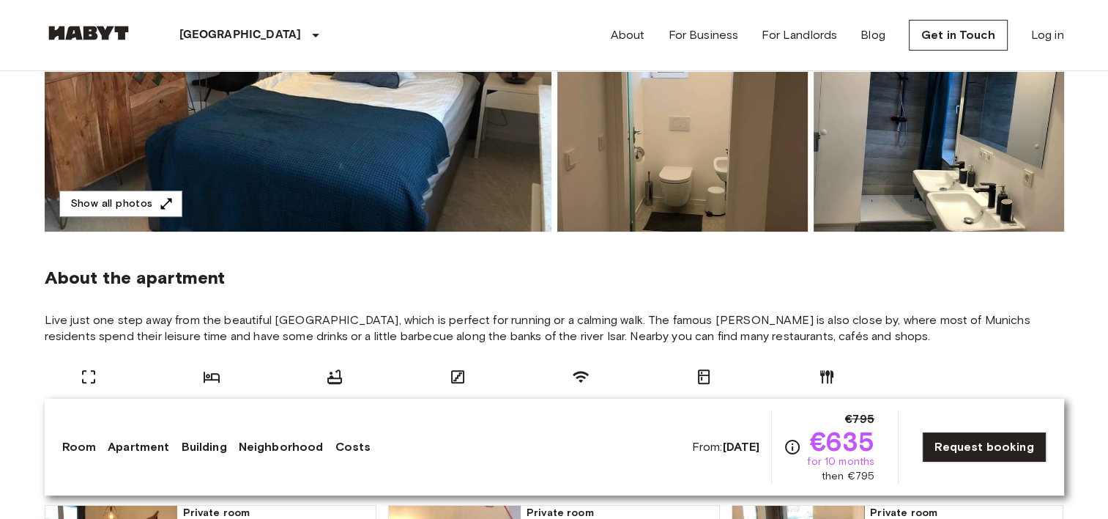
scroll to position [366, 0]
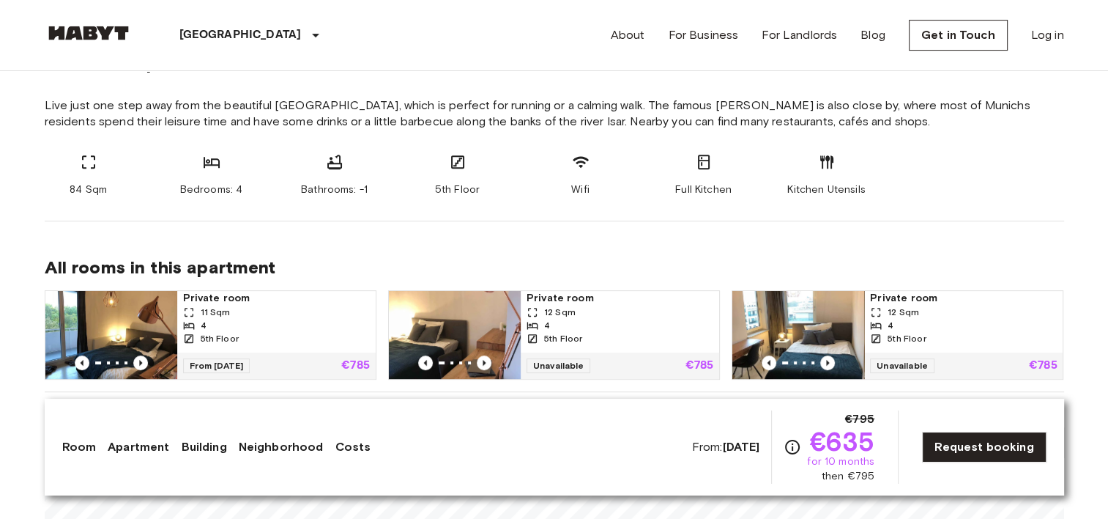
scroll to position [659, 0]
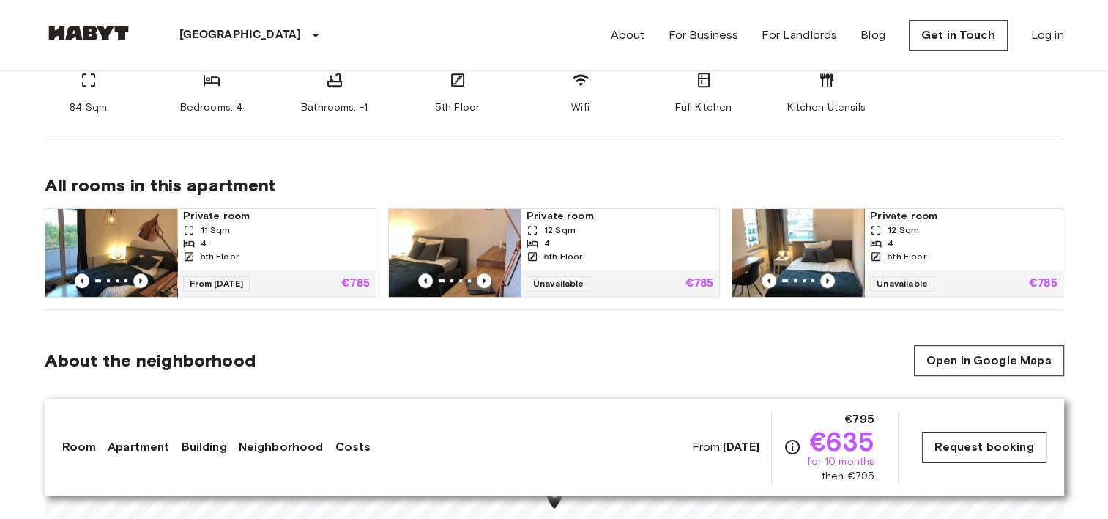
click at [938, 442] on link "Request booking" at bounding box center [984, 446] width 124 height 31
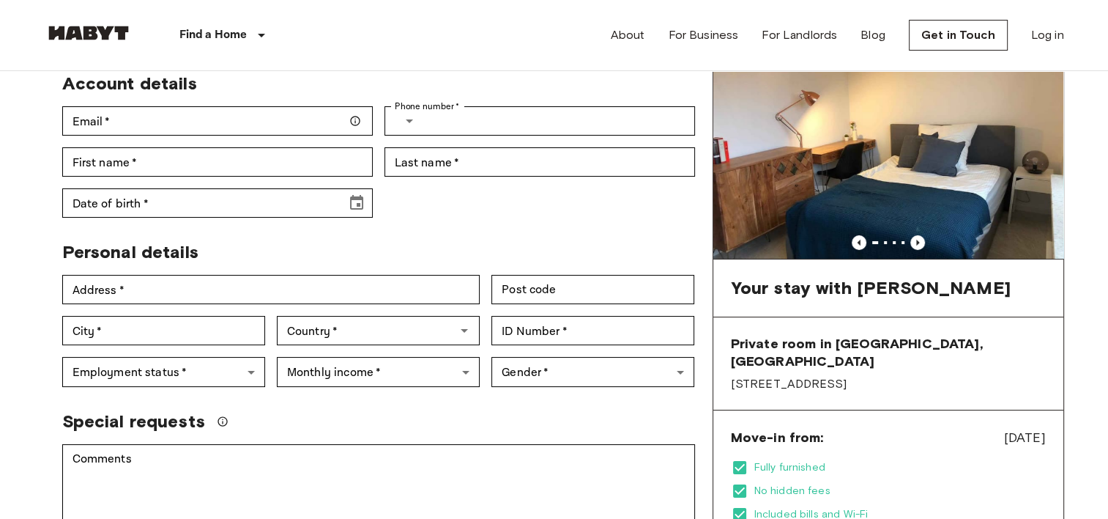
scroll to position [147, 0]
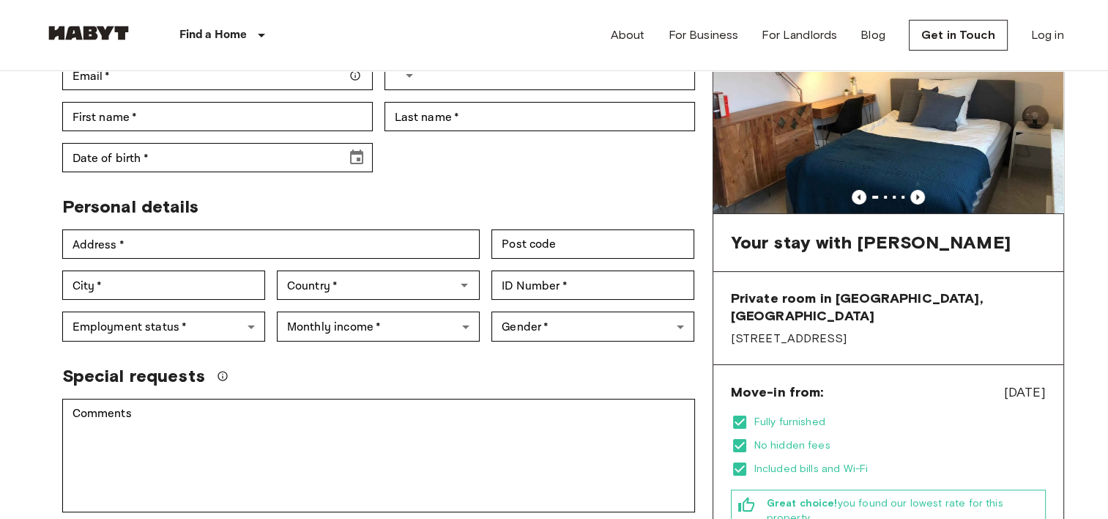
drag, startPoint x: 781, startPoint y: 379, endPoint x: 468, endPoint y: 185, distance: 368.1
click at [779, 383] on span "Move-in from:" at bounding box center [777, 392] width 93 height 18
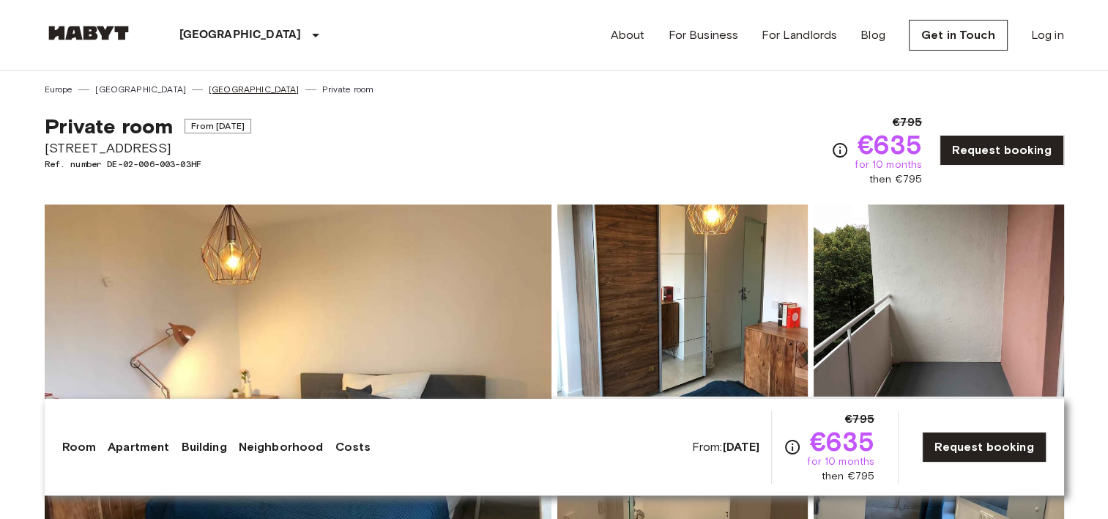
click at [209, 83] on link "[GEOGRAPHIC_DATA]" at bounding box center [254, 89] width 91 height 13
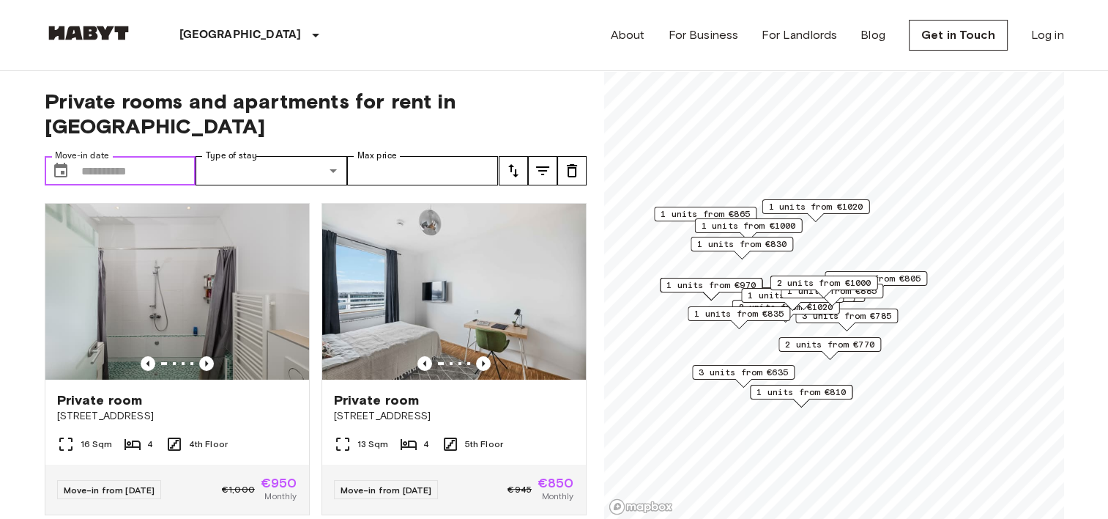
click at [182, 156] on input "Move-in date" at bounding box center [138, 170] width 115 height 29
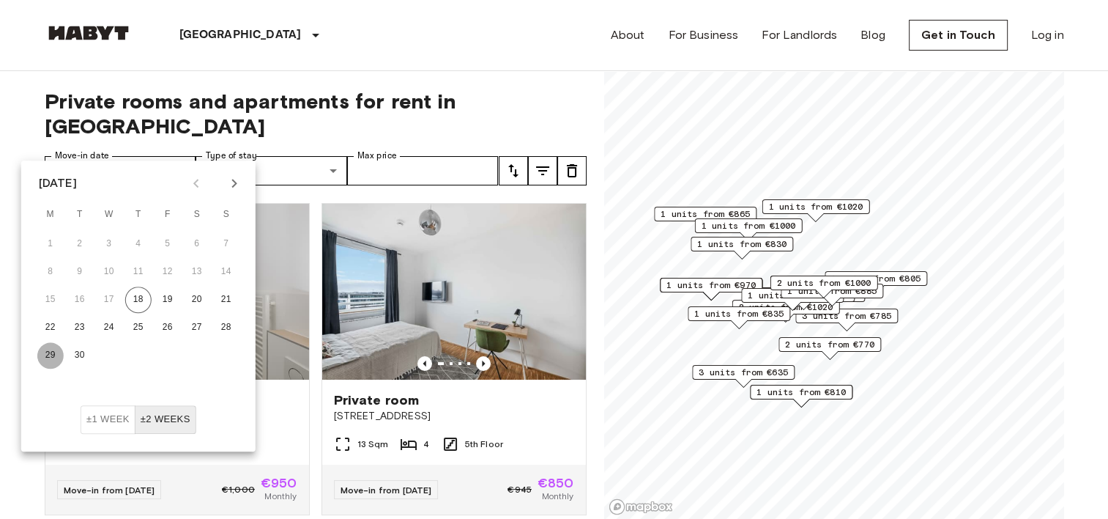
click at [56, 355] on button "29" at bounding box center [50, 355] width 26 height 26
type input "**********"
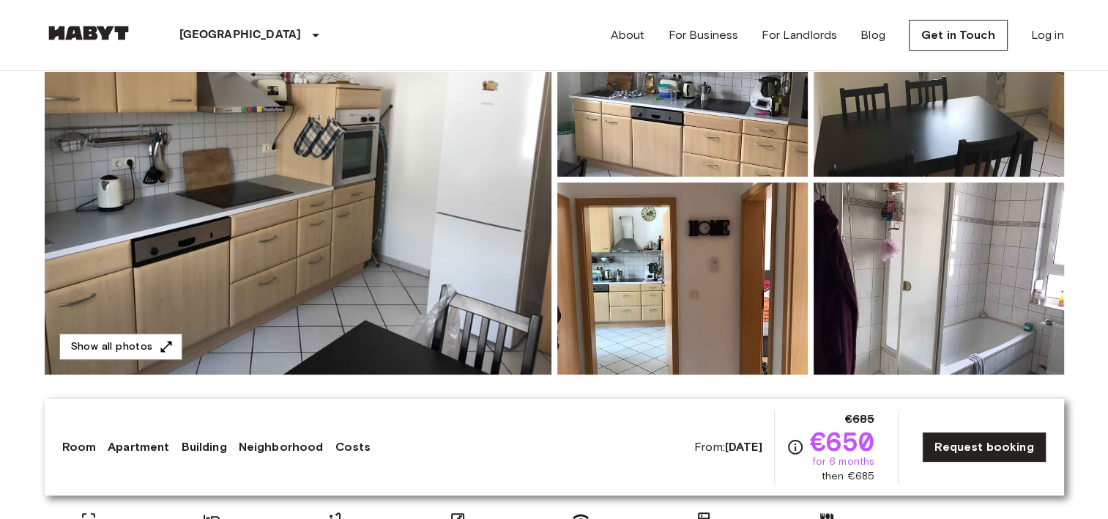
click at [335, 438] on link "Costs" at bounding box center [353, 447] width 36 height 18
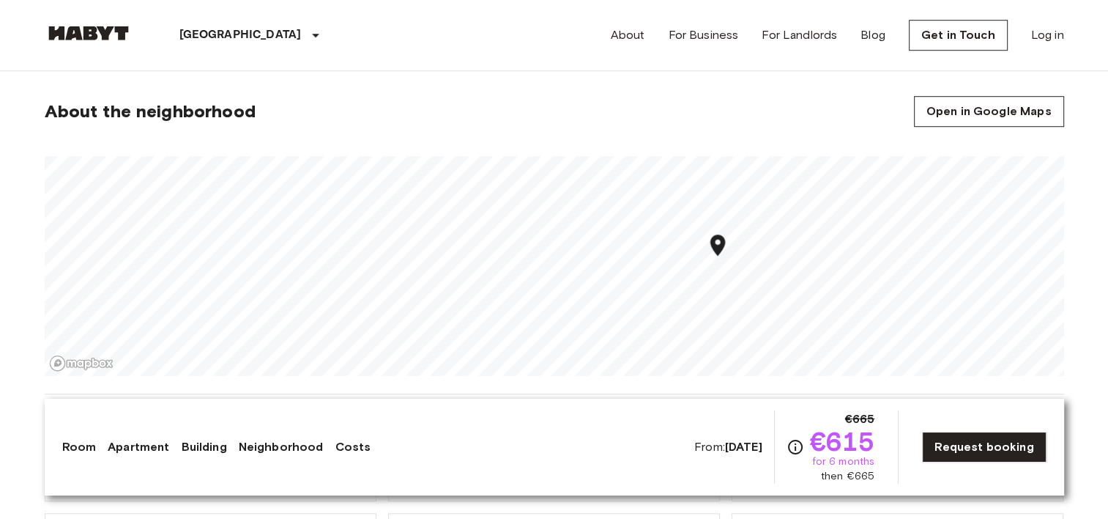
scroll to position [1026, 0]
